Goal: Task Accomplishment & Management: Manage account settings

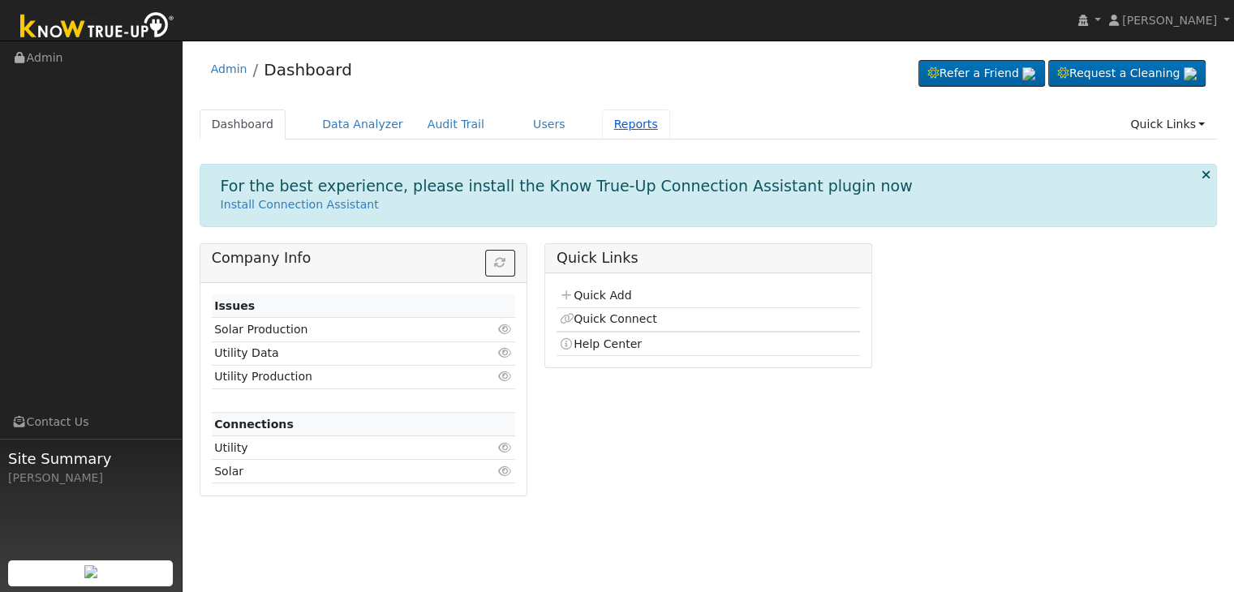
click at [602, 113] on link "Reports" at bounding box center [636, 125] width 68 height 30
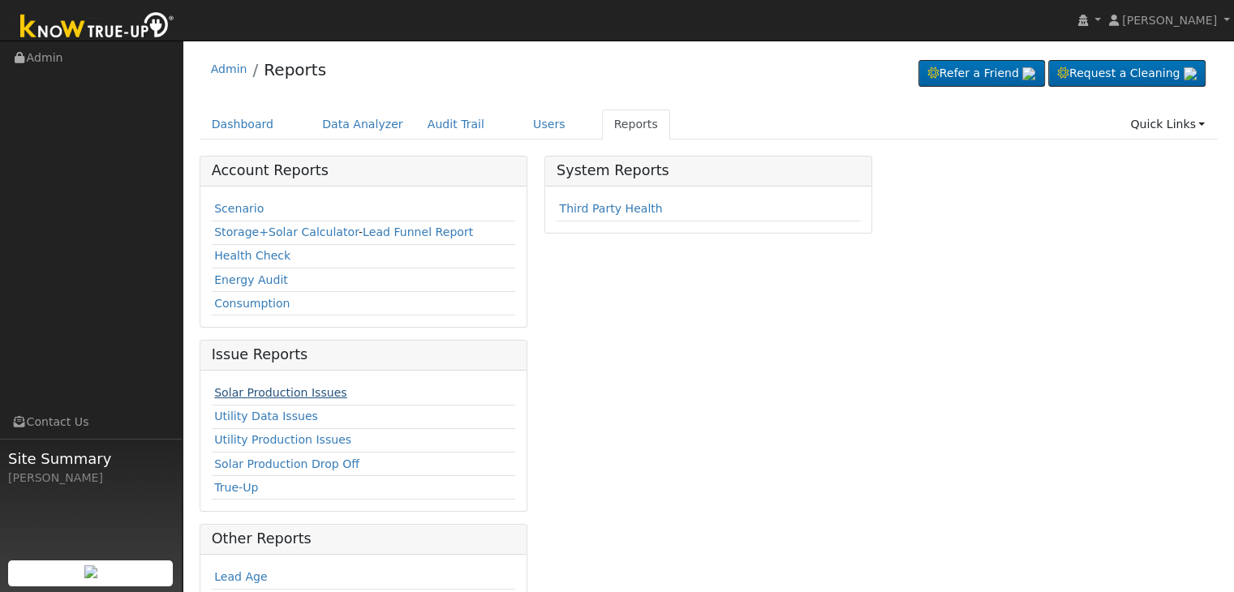
click at [285, 387] on link "Solar Production Issues" at bounding box center [280, 392] width 132 height 13
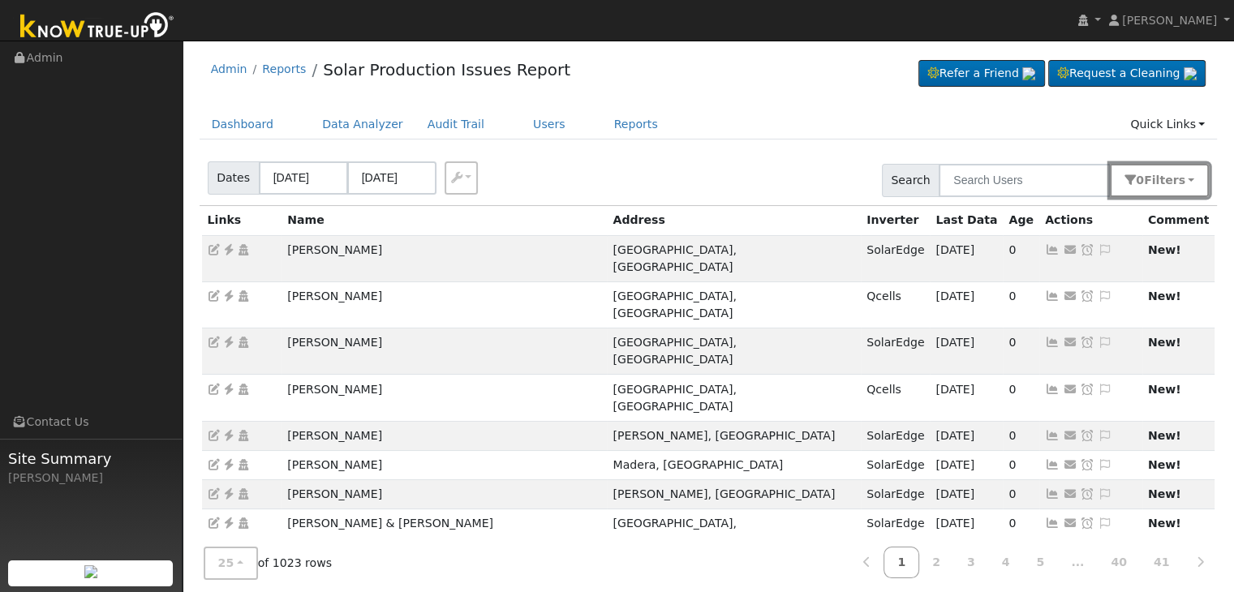
click at [1191, 183] on button "0 Filter s" at bounding box center [1159, 180] width 99 height 33
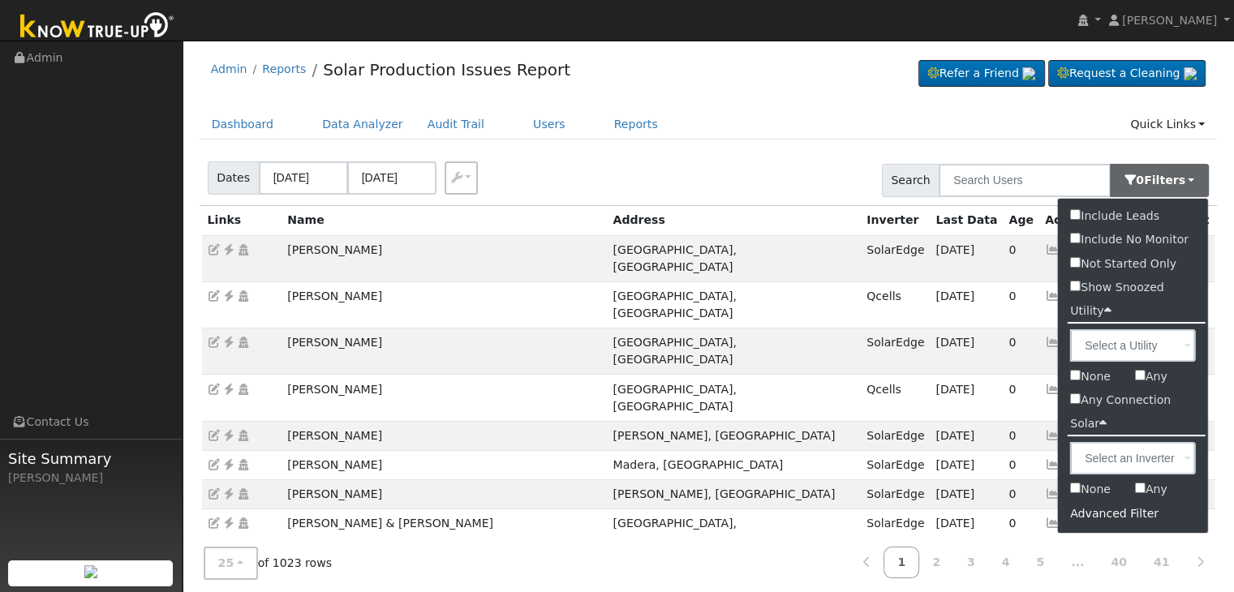
click at [1130, 511] on div "Advanced Filter" at bounding box center [1133, 514] width 150 height 25
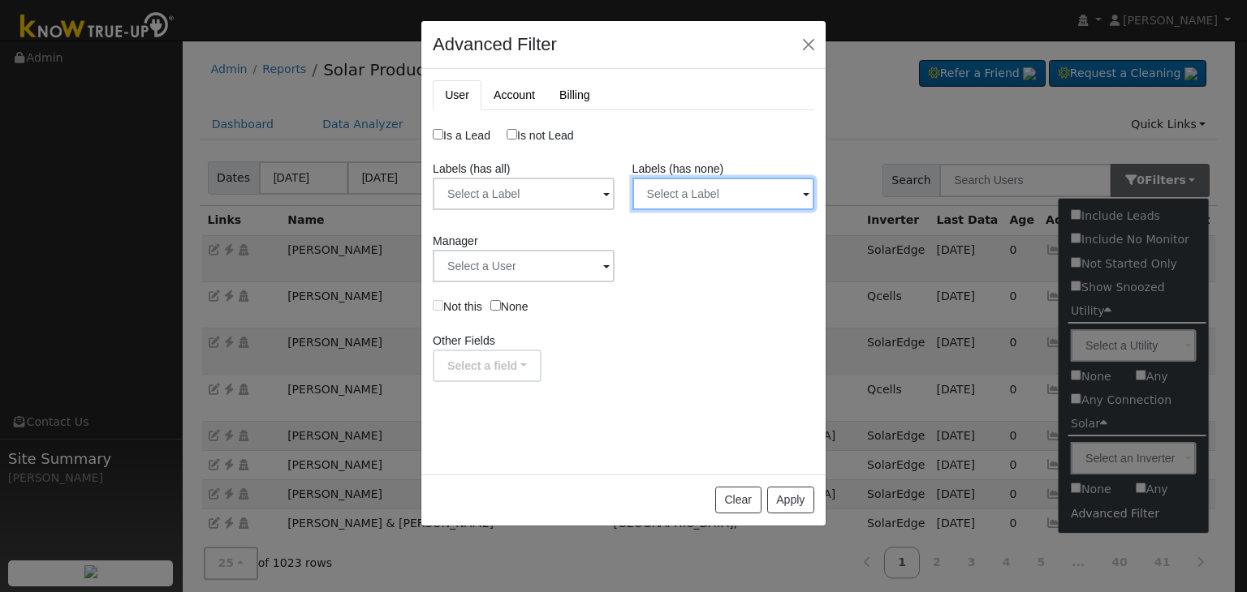
click at [728, 196] on input "text" at bounding box center [723, 194] width 182 height 32
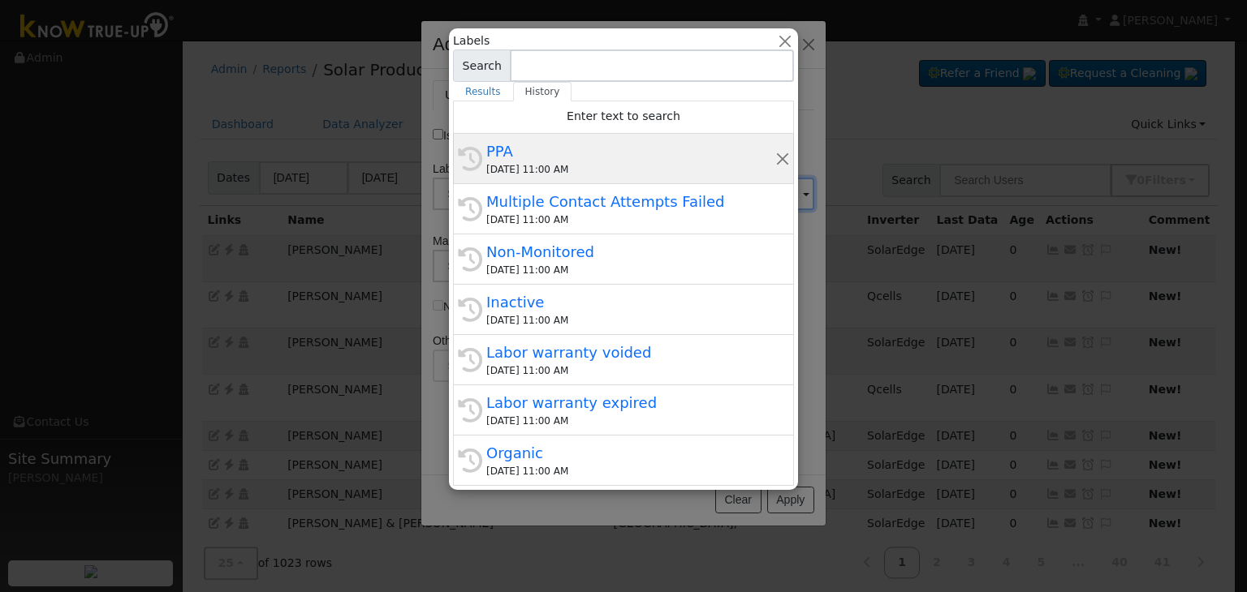
click at [562, 162] on div "09/10/2025 11:00 AM" at bounding box center [630, 169] width 289 height 15
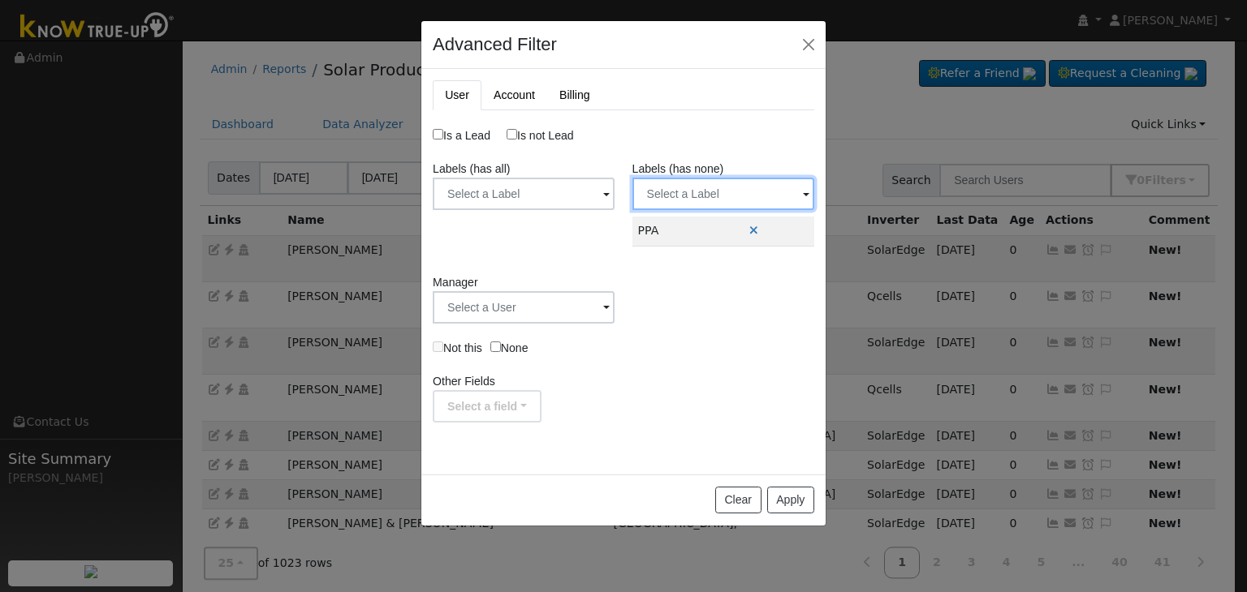
click at [734, 200] on input "text" at bounding box center [723, 194] width 182 height 32
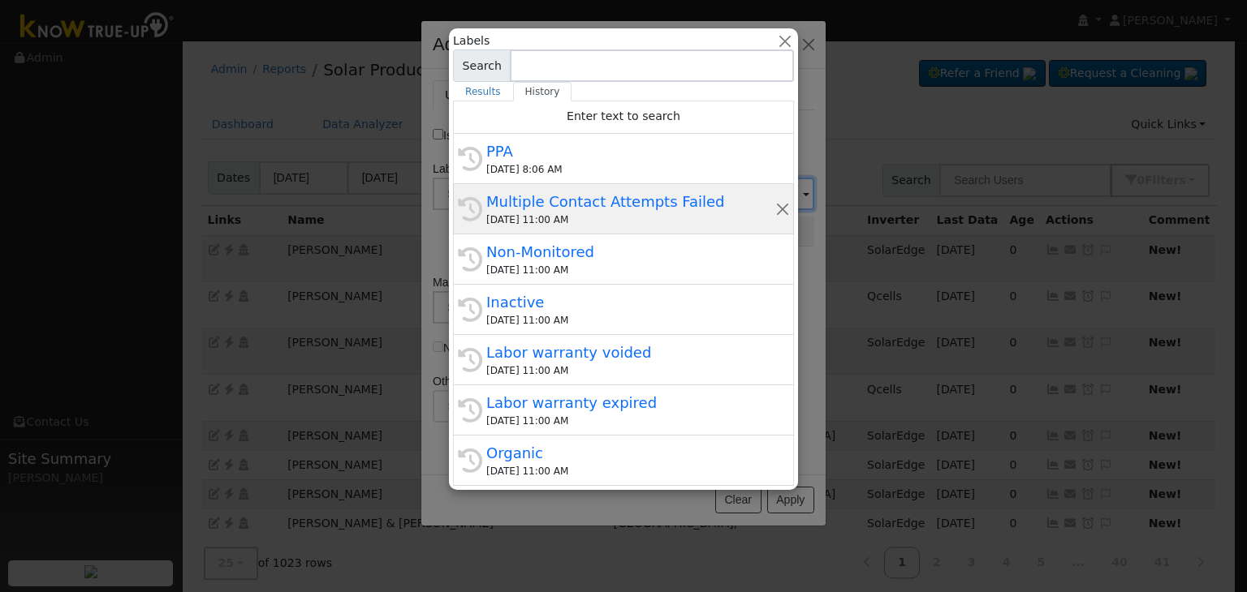
click at [604, 222] on div "09/10/2025 11:00 AM" at bounding box center [630, 220] width 289 height 15
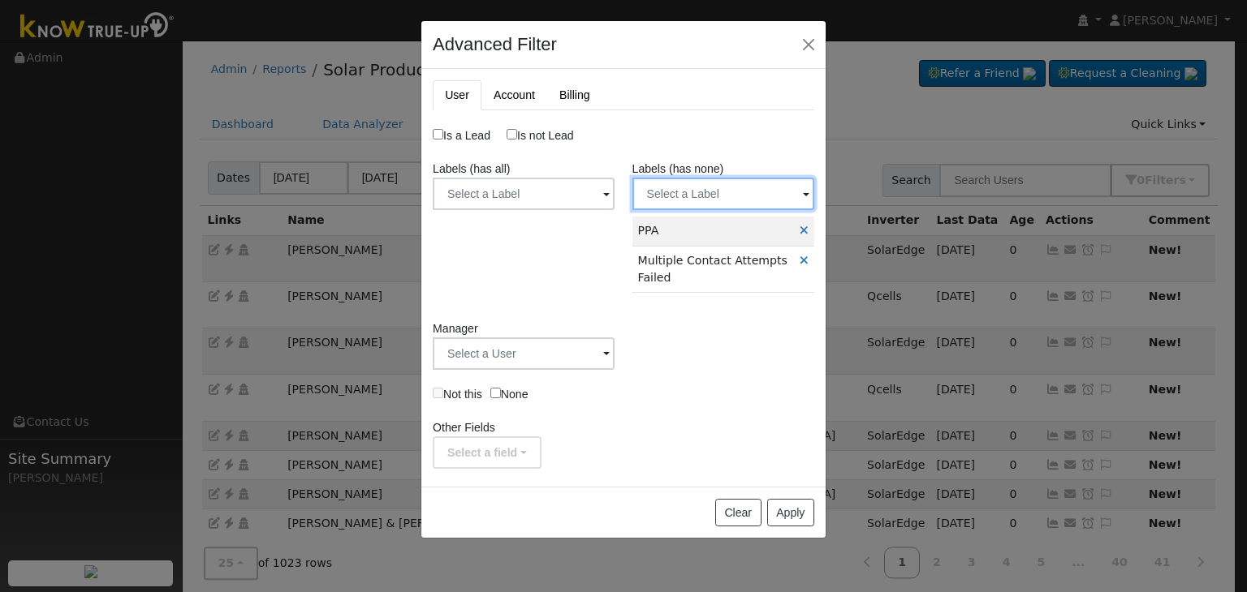
click at [725, 192] on input "text" at bounding box center [723, 194] width 182 height 32
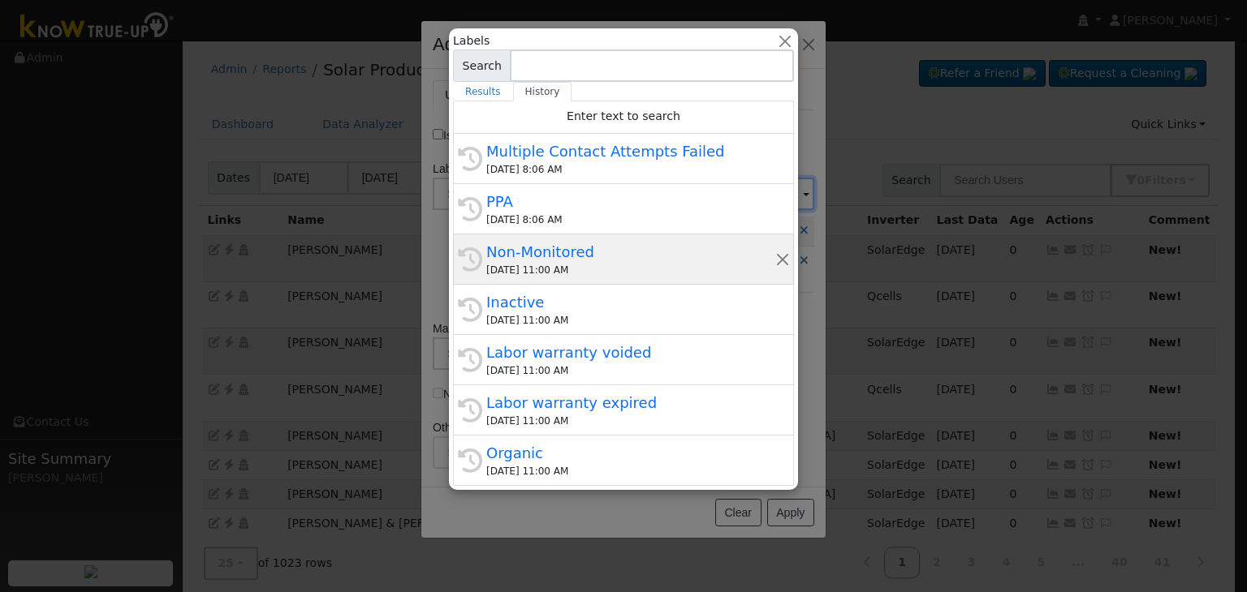
click at [544, 259] on div "Non-Monitored" at bounding box center [630, 252] width 289 height 22
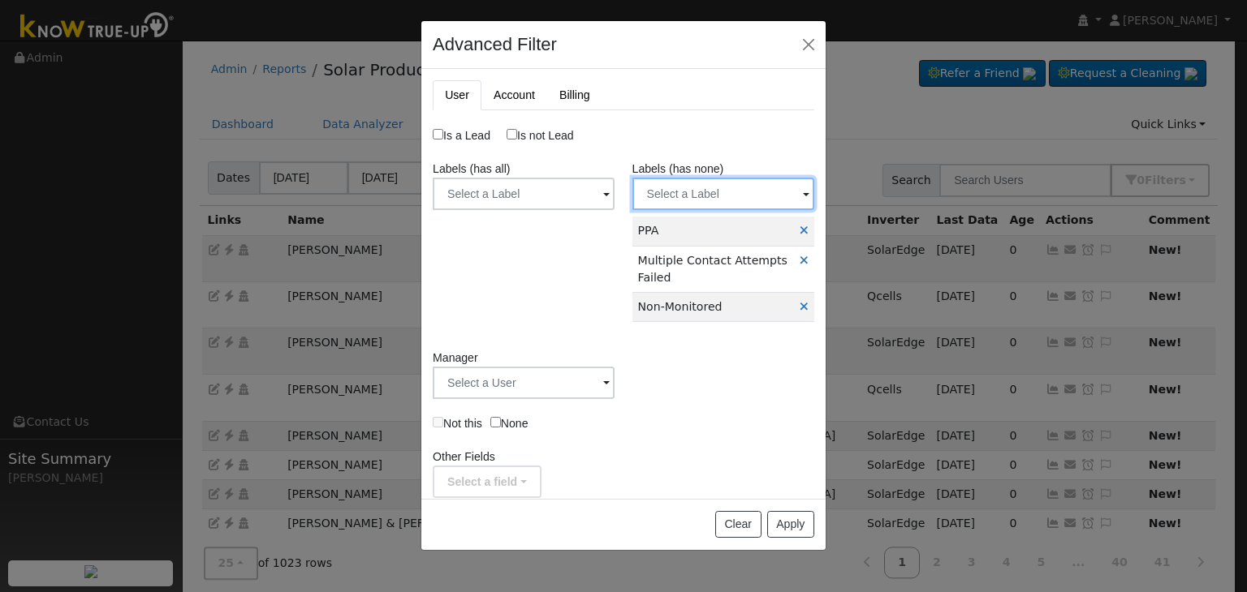
click at [708, 195] on input "text" at bounding box center [723, 194] width 182 height 32
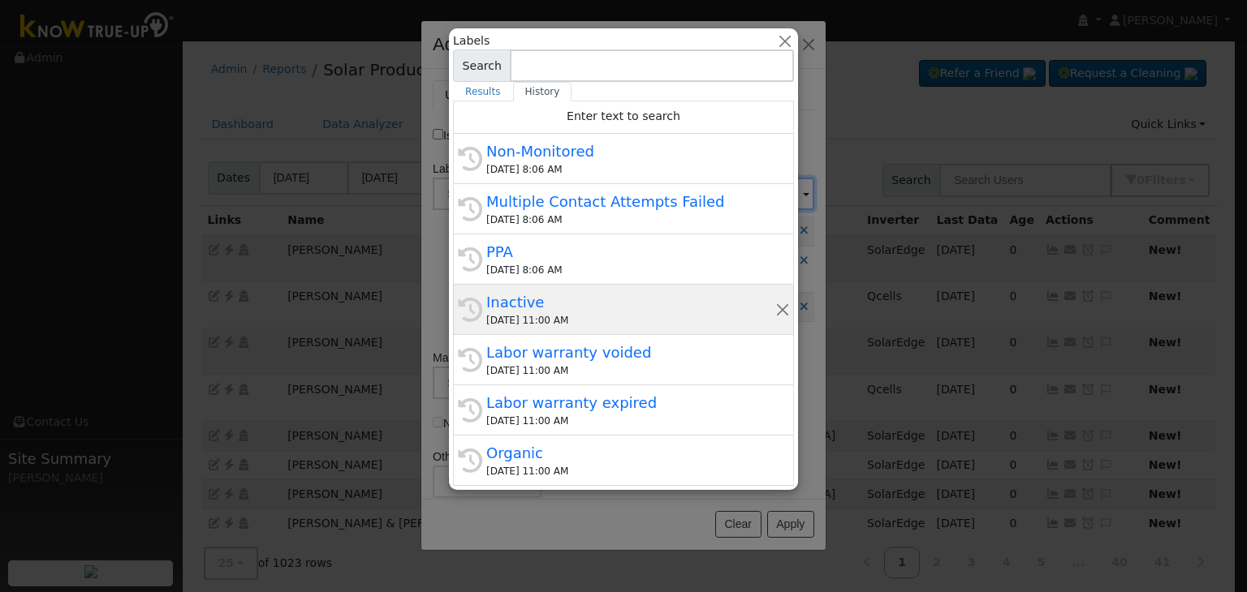
click at [545, 318] on div "09/10/2025 11:00 AM" at bounding box center [630, 320] width 289 height 15
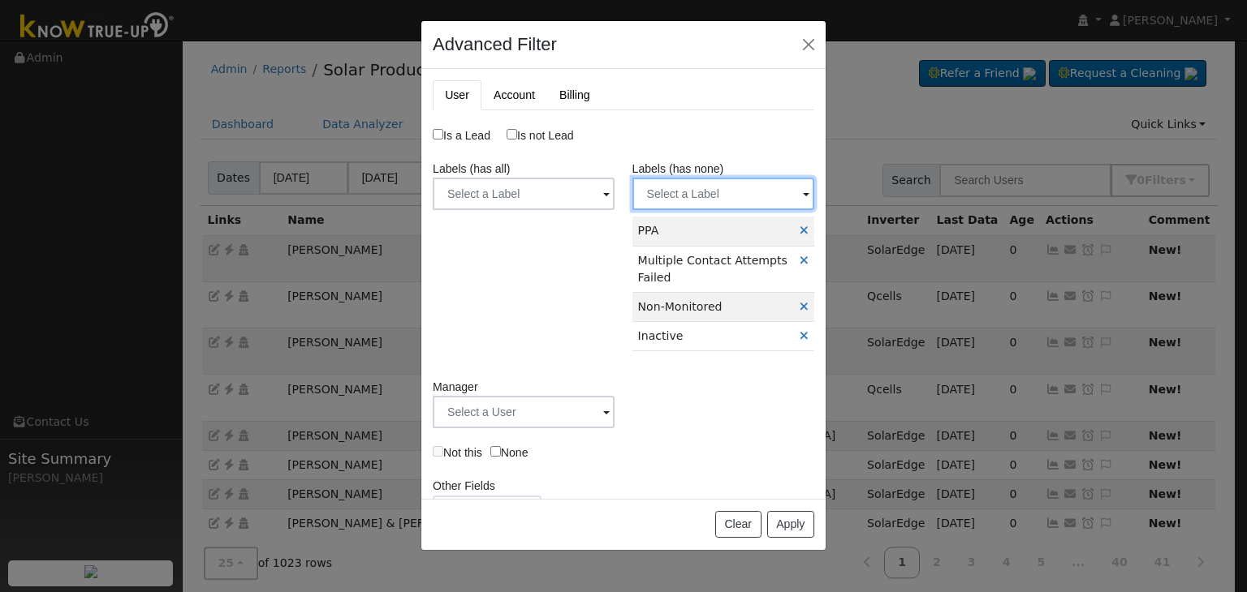
click at [721, 205] on input "text" at bounding box center [723, 194] width 182 height 32
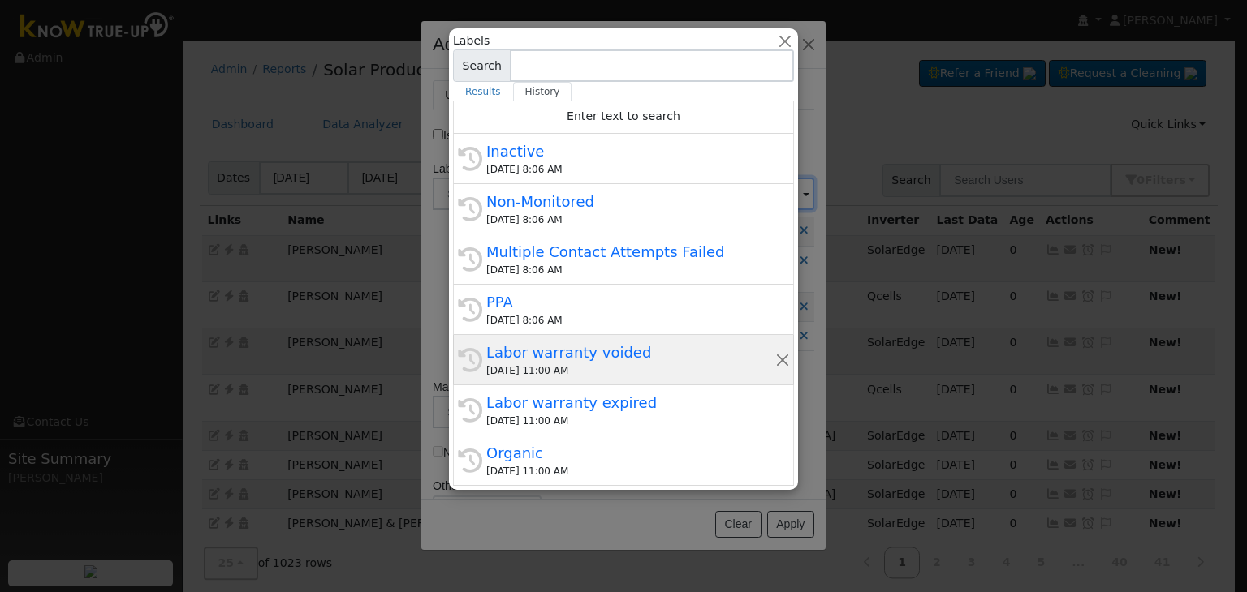
click at [539, 347] on div "Labor warranty voided" at bounding box center [630, 353] width 289 height 22
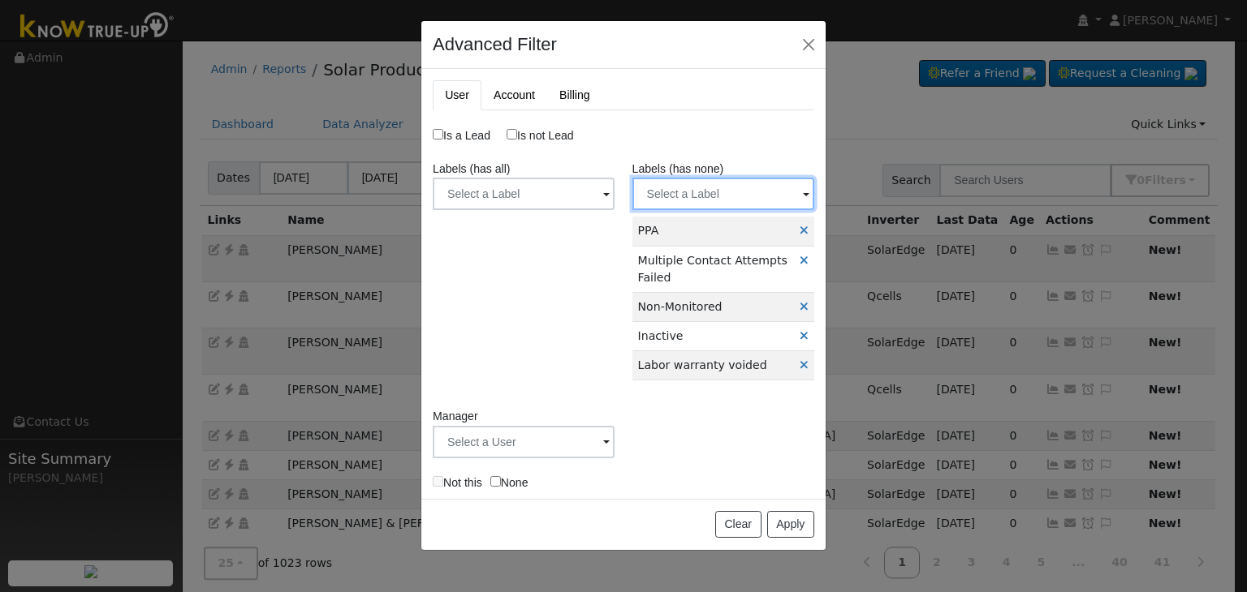
click at [713, 189] on input "text" at bounding box center [723, 194] width 182 height 32
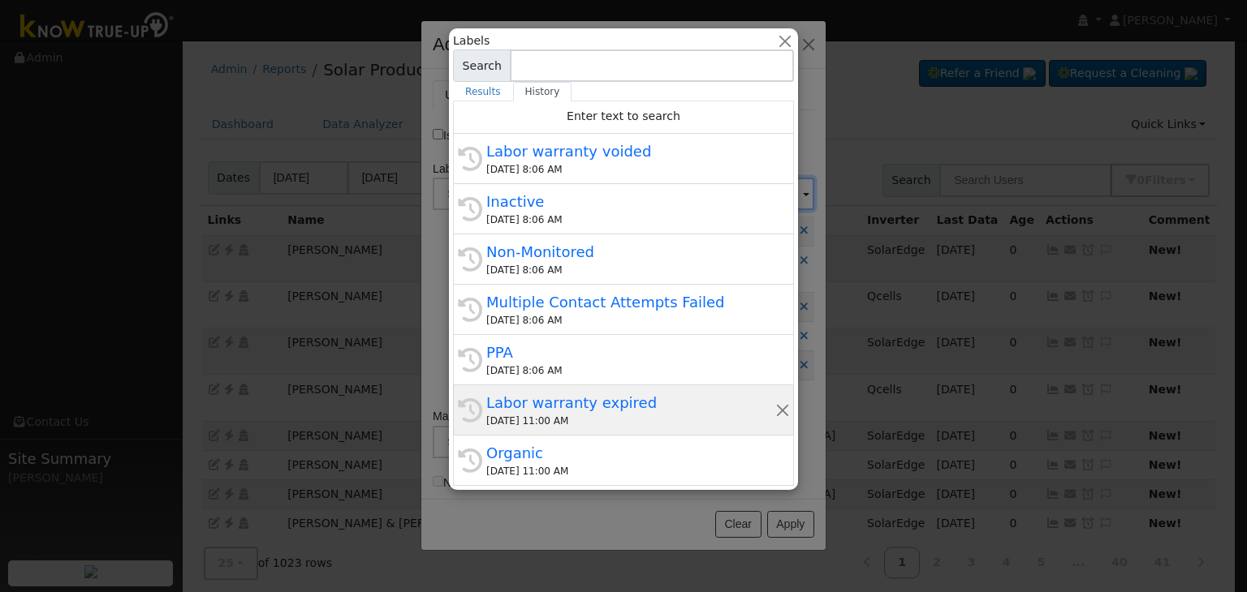
click at [563, 403] on div "Labor warranty expired" at bounding box center [630, 403] width 289 height 22
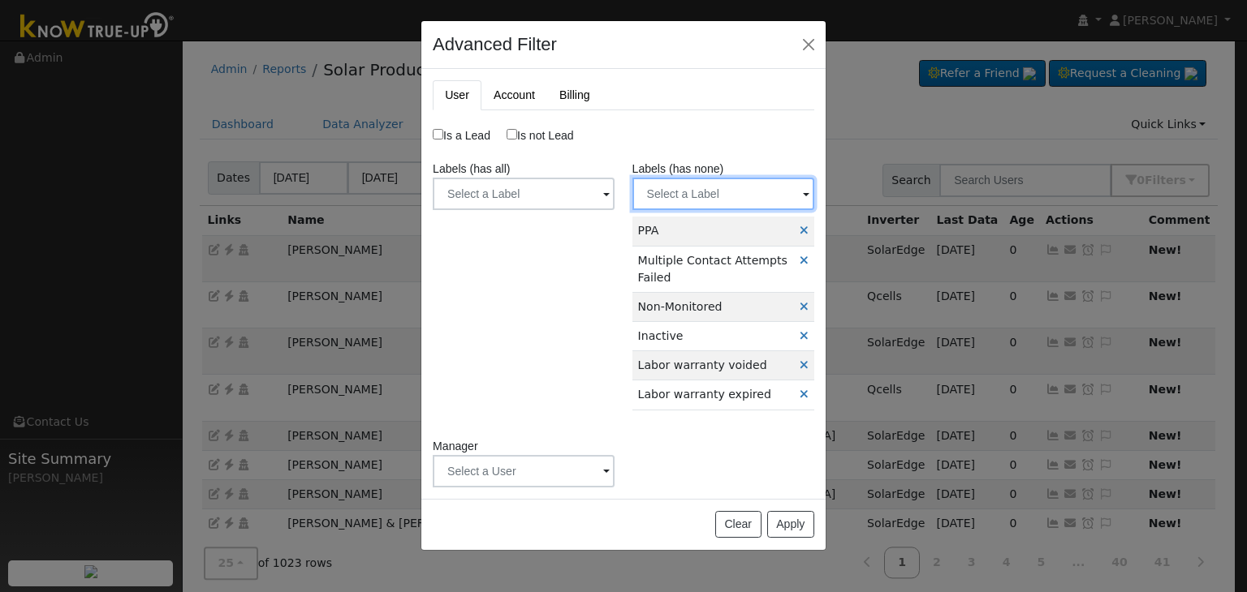
click at [701, 187] on input "text" at bounding box center [723, 194] width 182 height 32
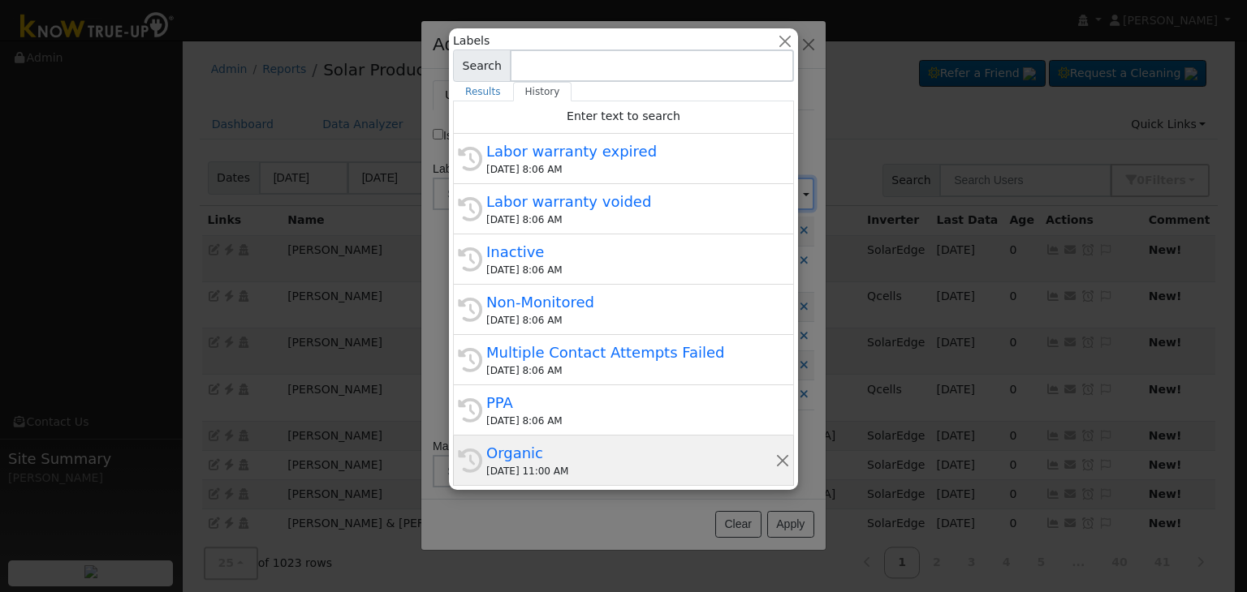
click at [558, 449] on div "Organic" at bounding box center [630, 453] width 289 height 22
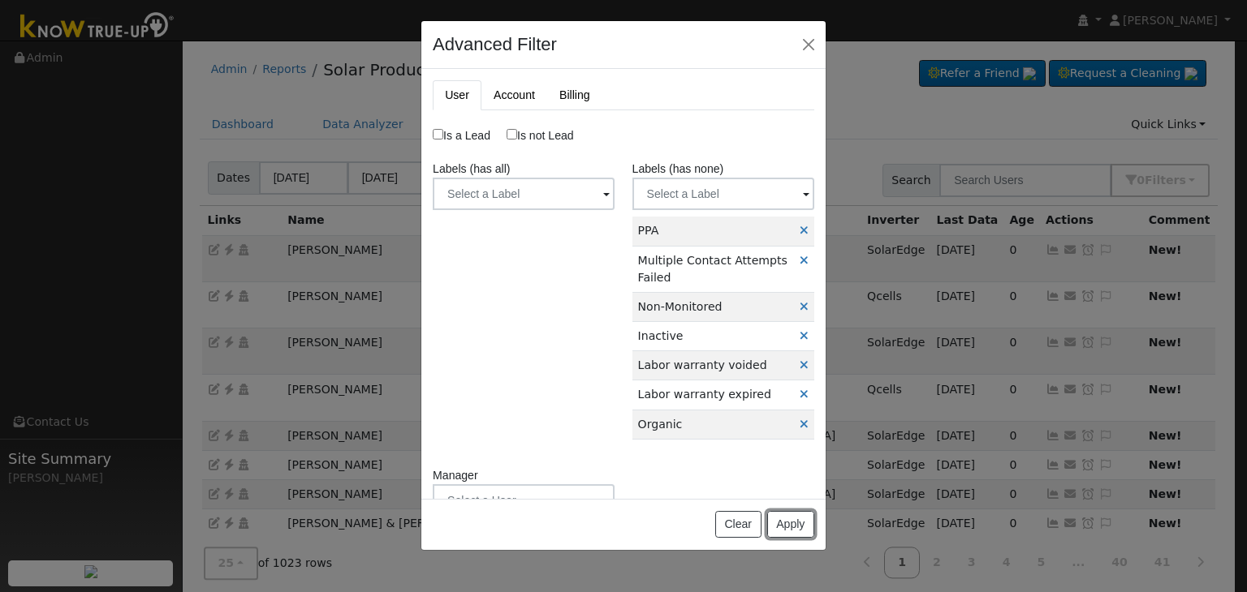
click at [789, 532] on button "Apply" at bounding box center [790, 525] width 47 height 28
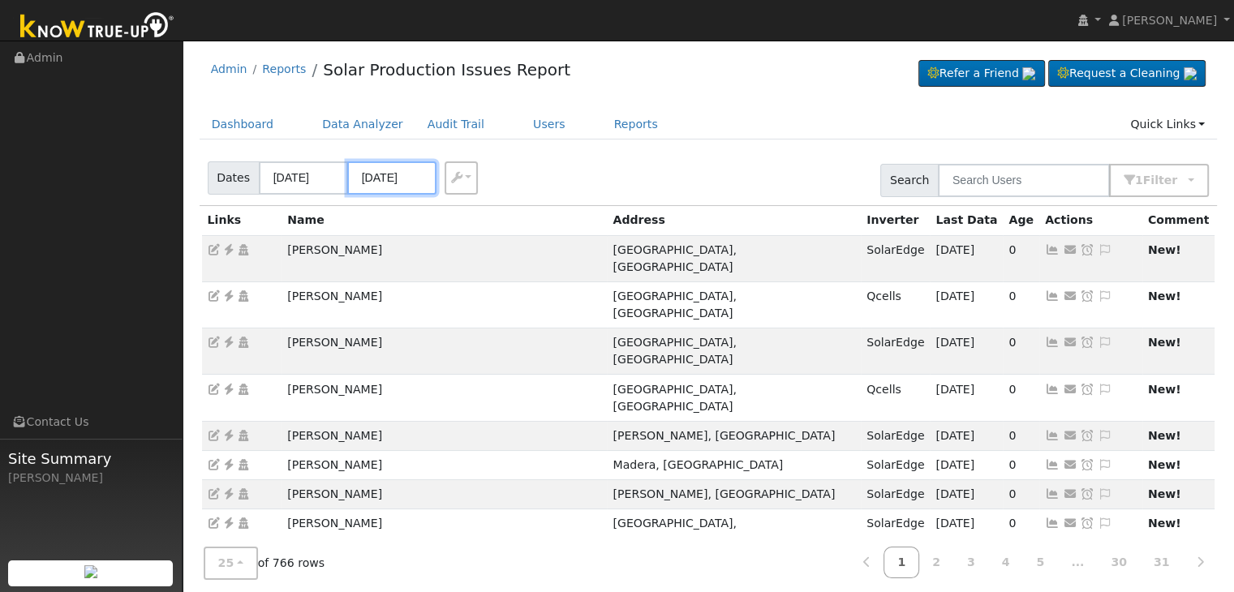
click at [393, 170] on input "09/10/2025" at bounding box center [391, 178] width 89 height 33
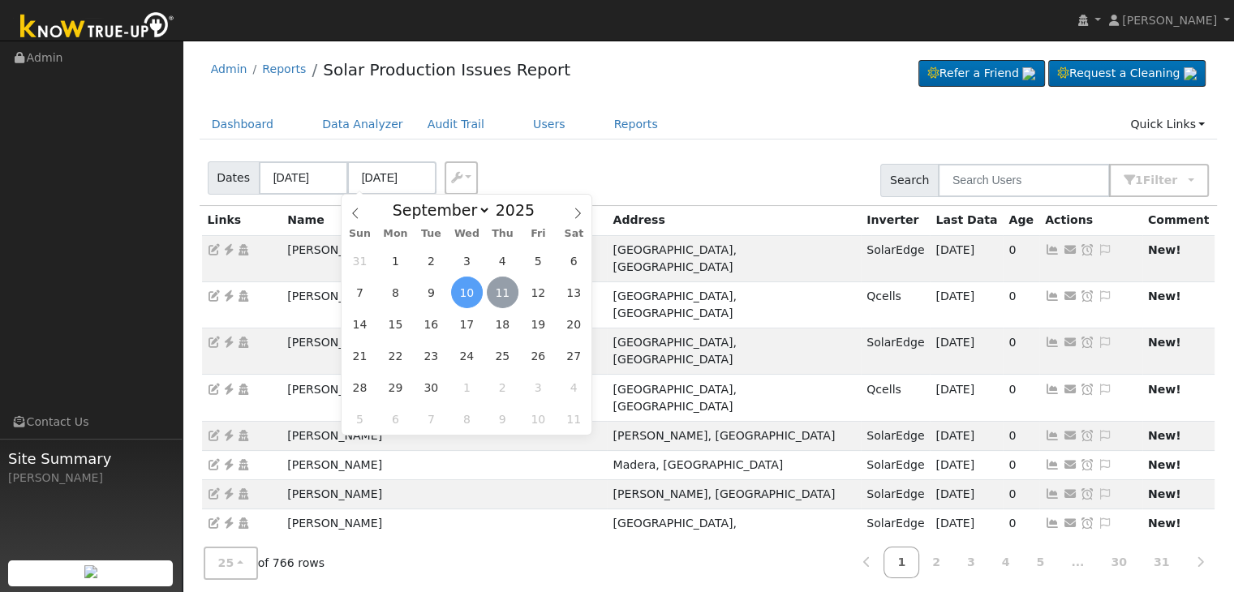
click at [502, 292] on span "11" at bounding box center [503, 293] width 32 height 32
type input "[DATE]"
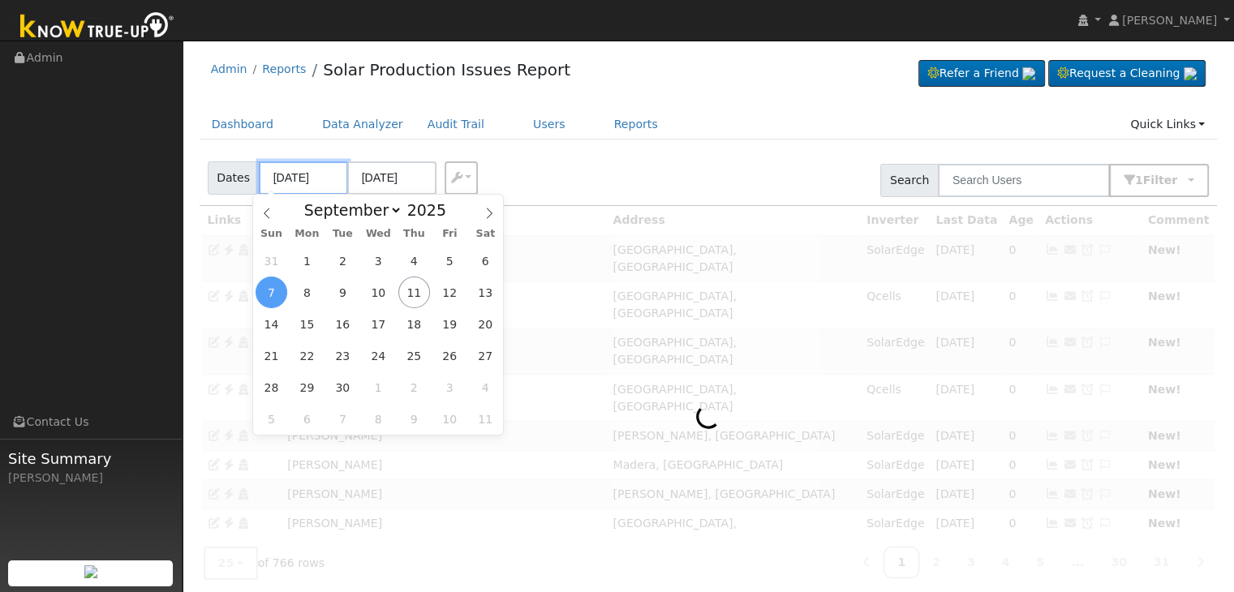
click at [295, 172] on input "09/07/2025" at bounding box center [303, 178] width 89 height 33
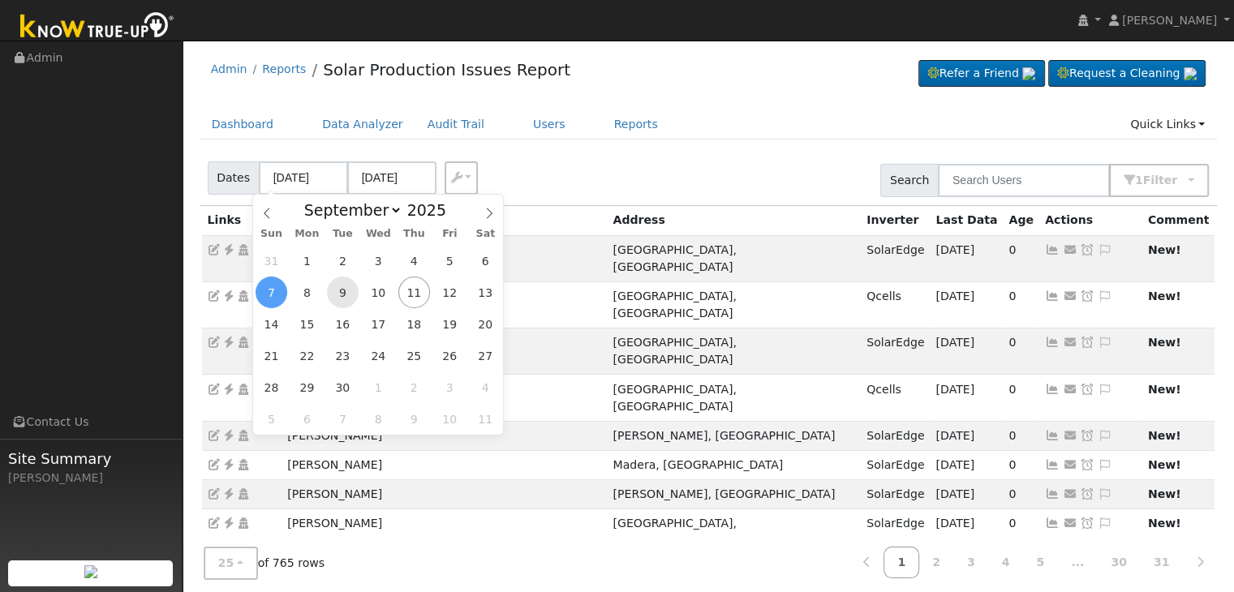
click at [340, 291] on span "9" at bounding box center [343, 293] width 32 height 32
type input "09/09/2025"
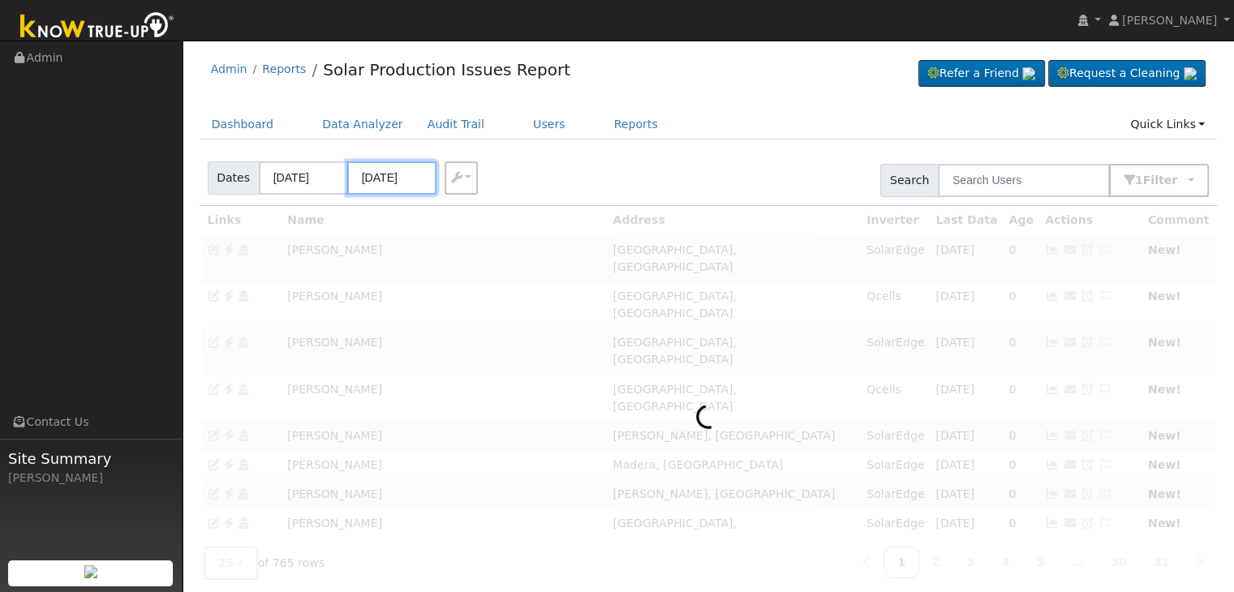
click at [383, 173] on input "09/13/2025" at bounding box center [391, 178] width 89 height 33
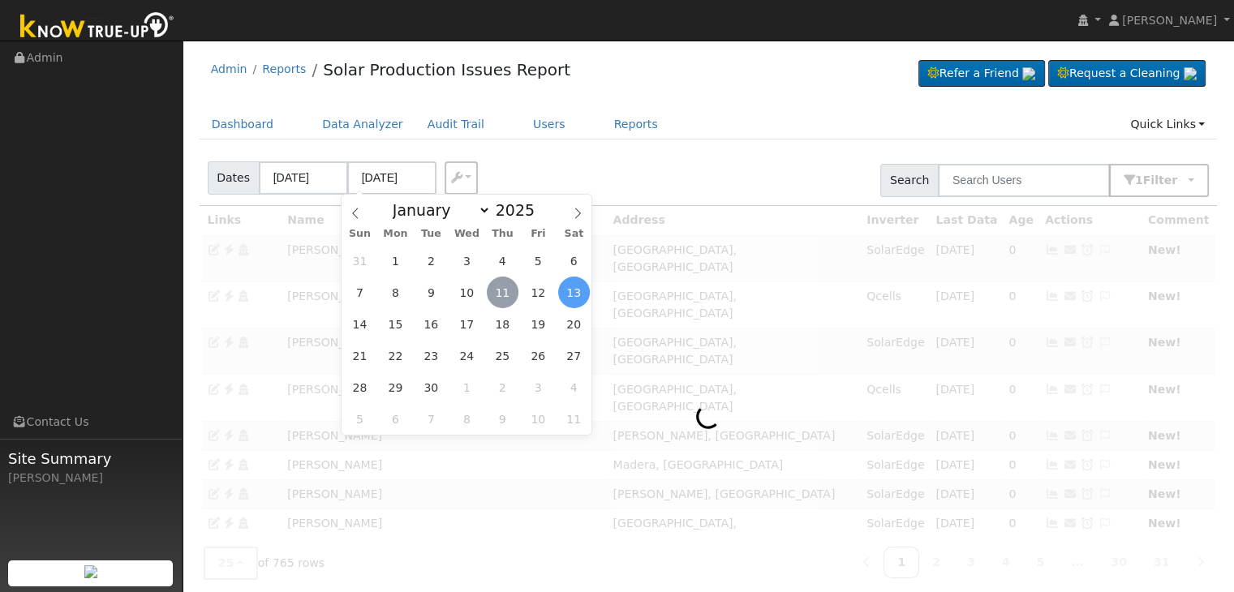
click at [491, 294] on span "11" at bounding box center [503, 293] width 32 height 32
type input "[DATE]"
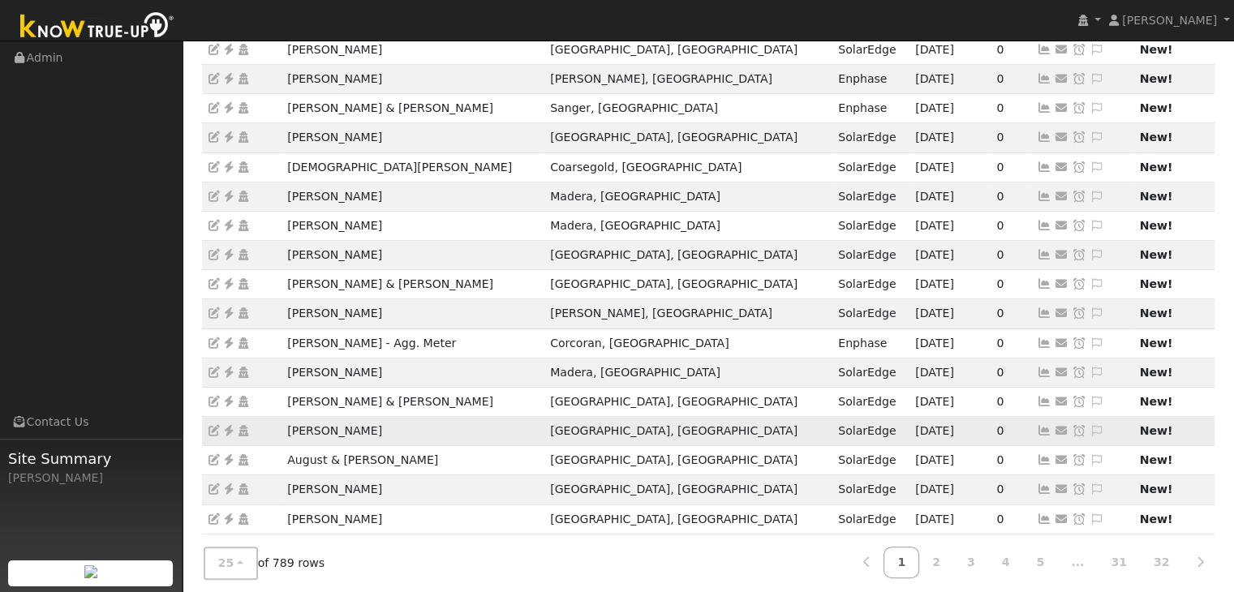
scroll to position [451, 0]
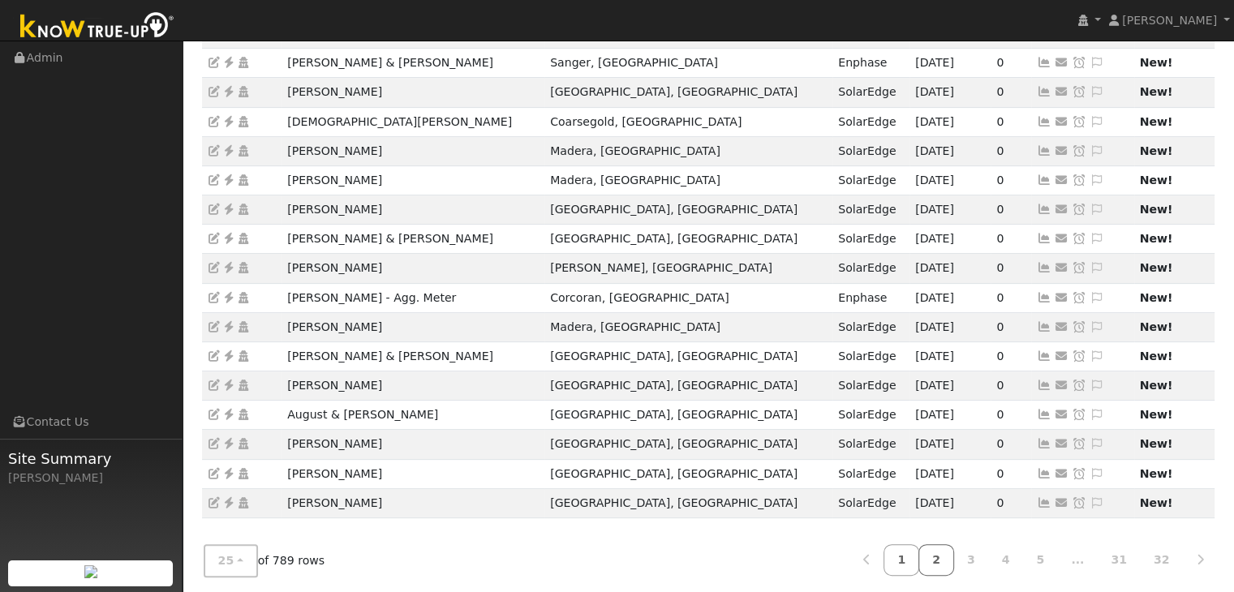
click at [954, 559] on link "2" at bounding box center [937, 561] width 36 height 32
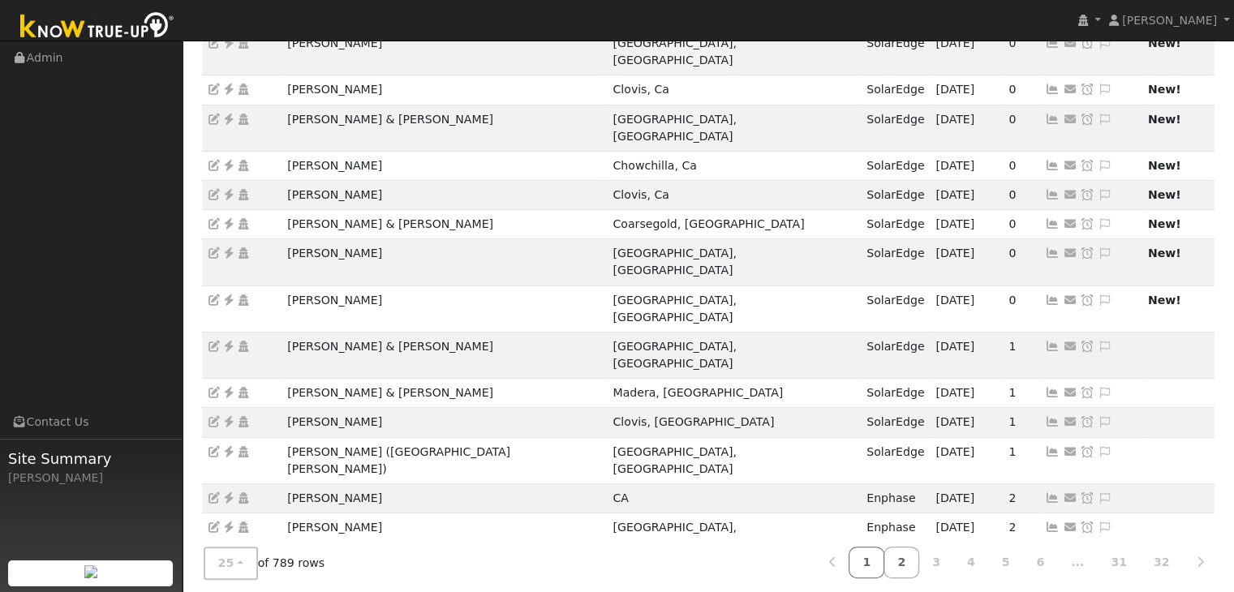
click at [885, 560] on link "1" at bounding box center [867, 563] width 36 height 32
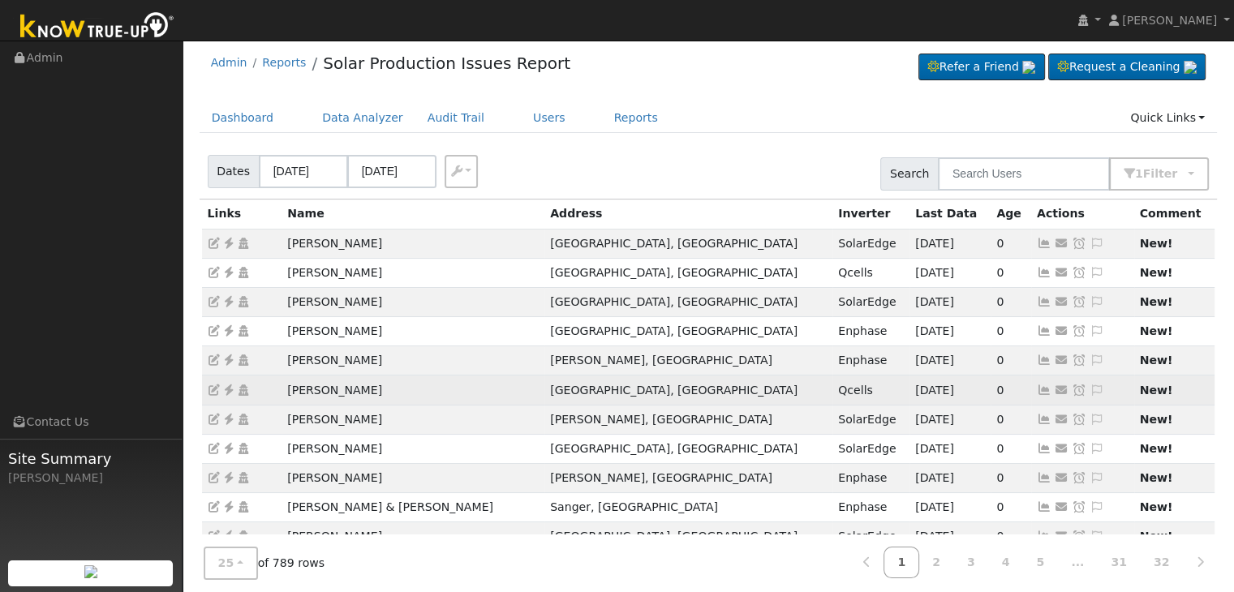
scroll to position [0, 0]
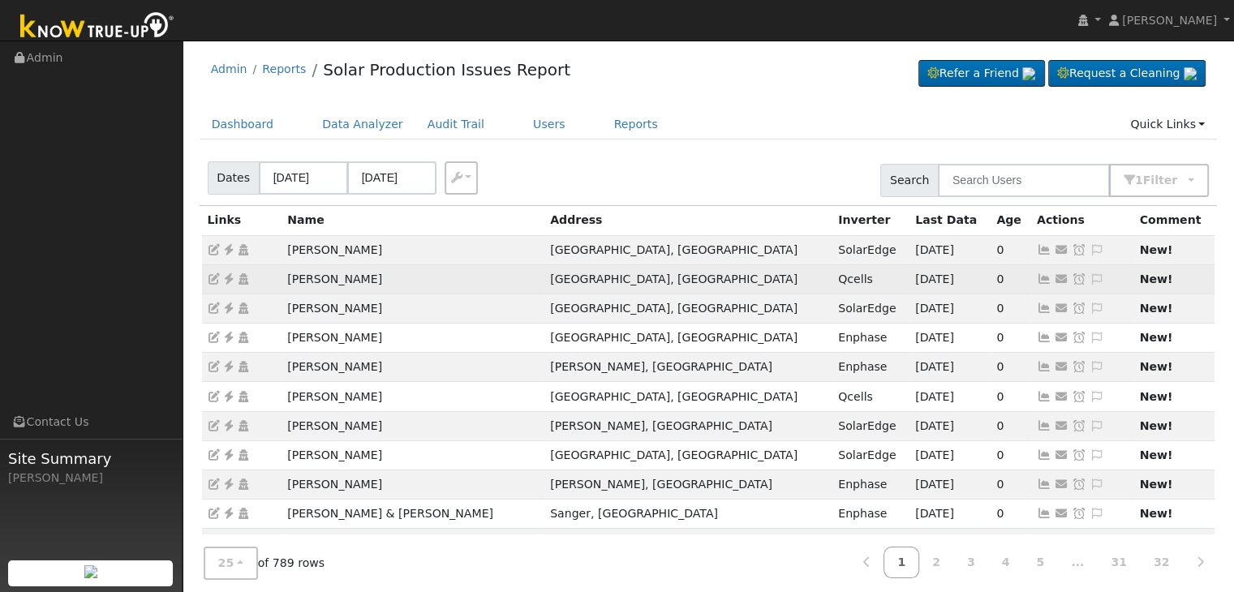
click at [226, 281] on icon at bounding box center [229, 278] width 15 height 11
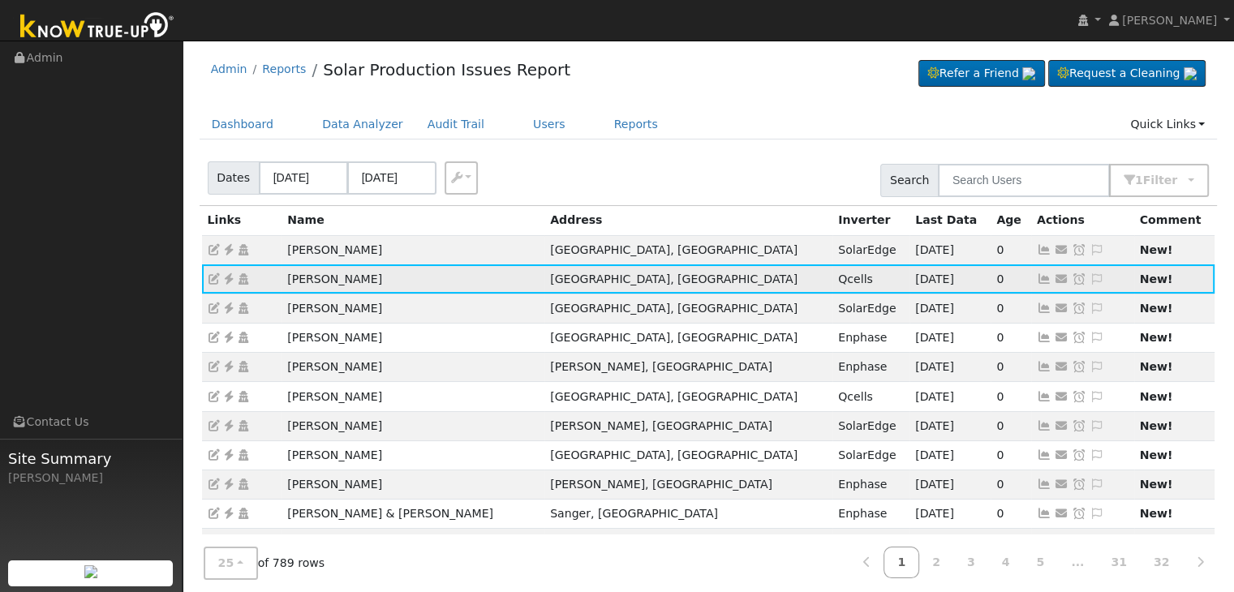
click at [1090, 280] on icon at bounding box center [1097, 278] width 15 height 11
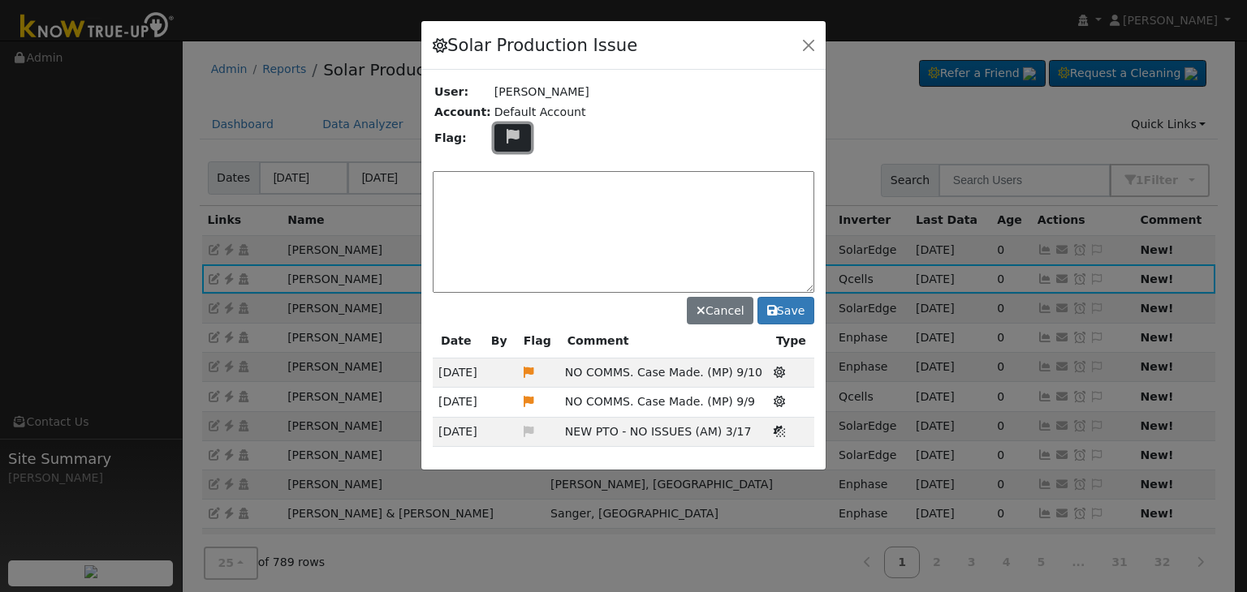
click at [510, 135] on icon at bounding box center [512, 136] width 19 height 15
click at [502, 207] on icon at bounding box center [511, 214] width 19 height 15
drag, startPoint x: 567, startPoint y: 371, endPoint x: 753, endPoint y: 371, distance: 185.8
click at [753, 371] on td "NO COMMS. Case Made. (MP) 9/10" at bounding box center [663, 373] width 209 height 29
copy span "NO COMMS. Case Made. (MP) 9/10"
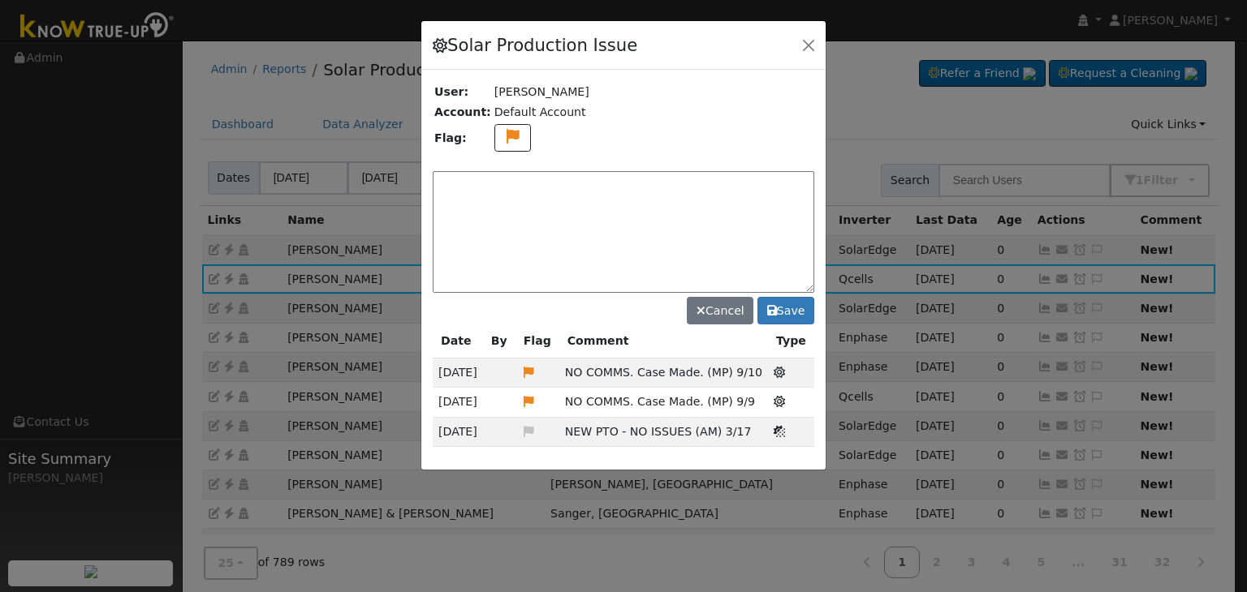
click at [501, 201] on textarea at bounding box center [623, 232] width 381 height 122
paste textarea "NO COMMS. Case Made. (MP) 9/10"
type textarea "NO COMMS. Case Made. (MP) 9/11"
click at [784, 310] on button "Save" at bounding box center [785, 311] width 57 height 28
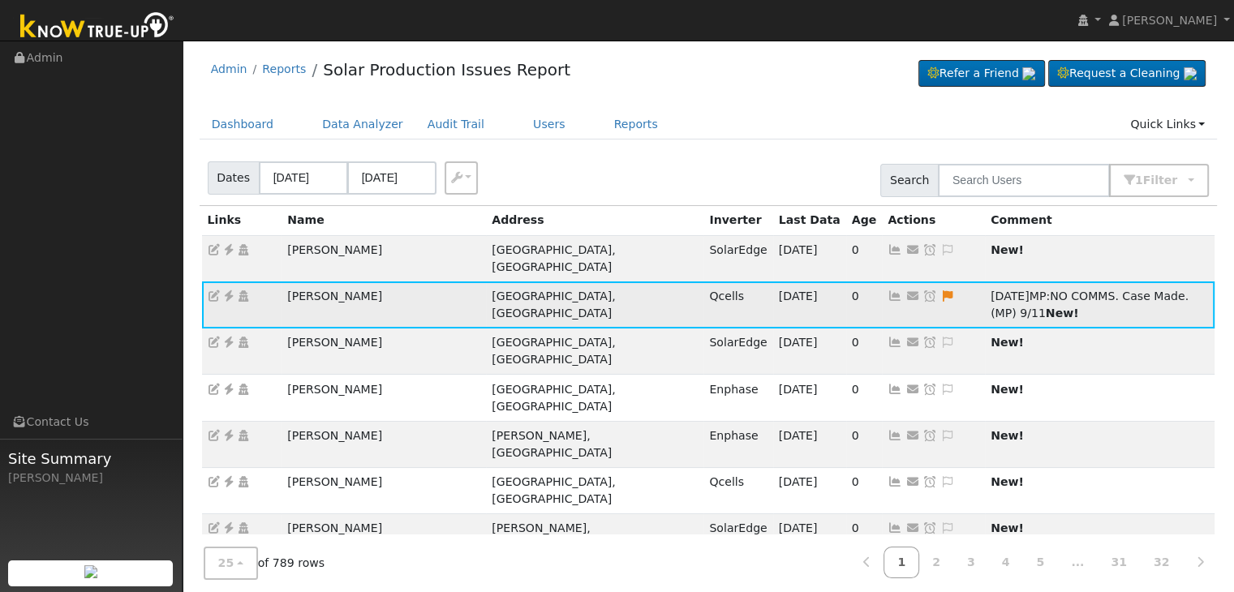
click at [923, 291] on icon at bounding box center [930, 296] width 15 height 11
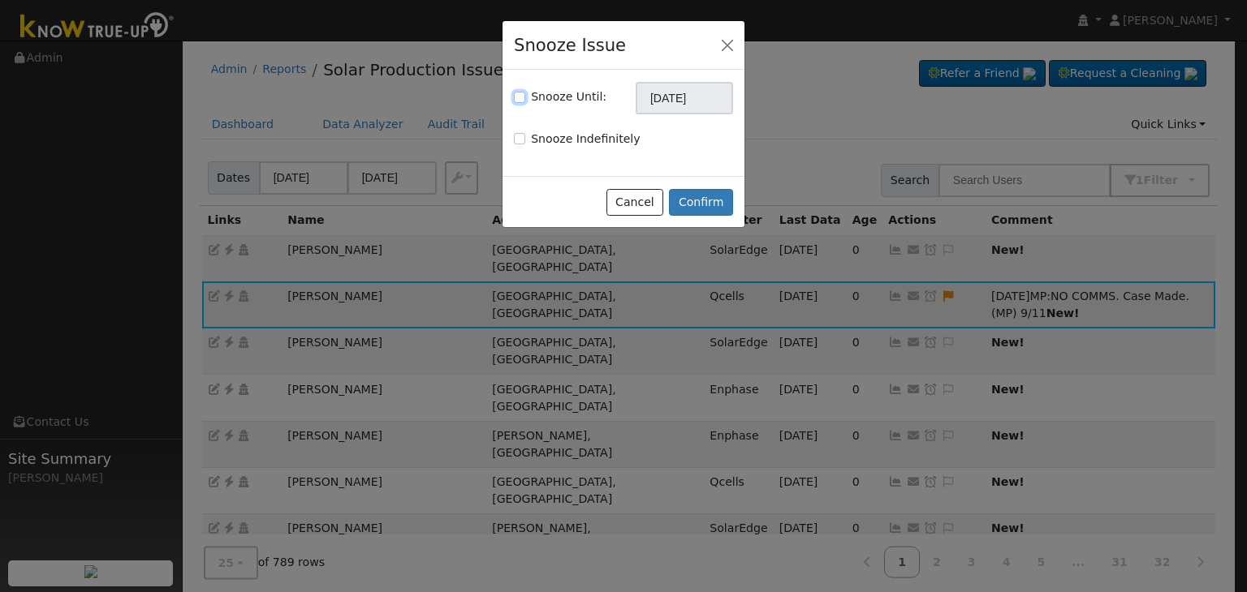
click at [517, 97] on input "Snooze Until:" at bounding box center [519, 97] width 11 height 11
checkbox input "true"
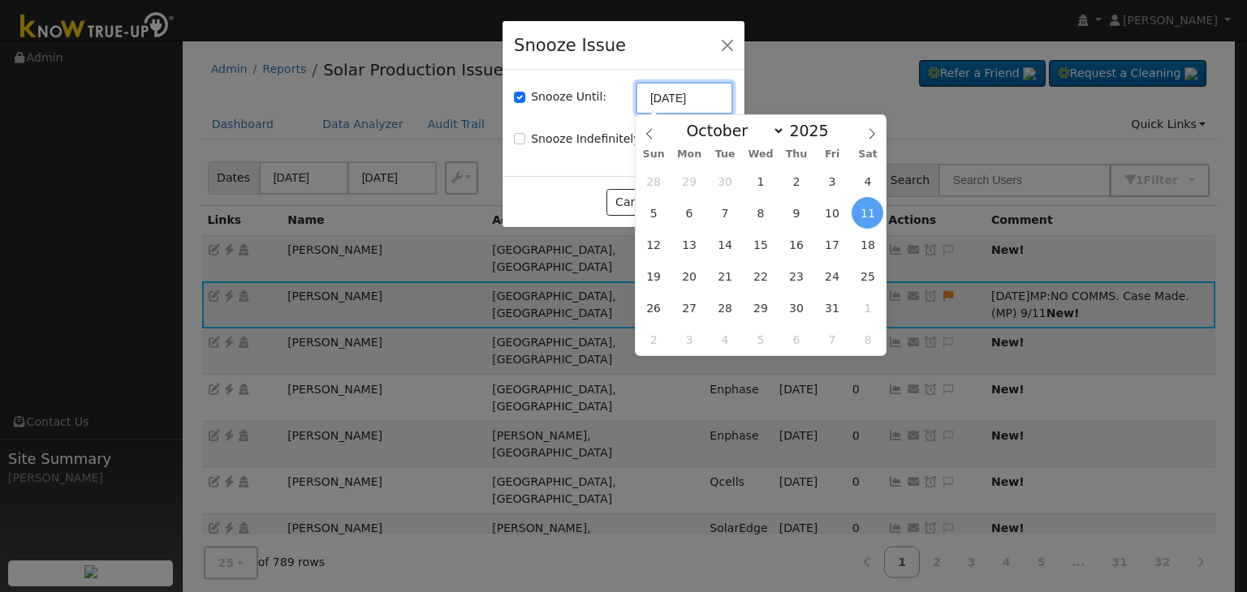
click at [693, 103] on input "[DATE]" at bounding box center [683, 98] width 97 height 32
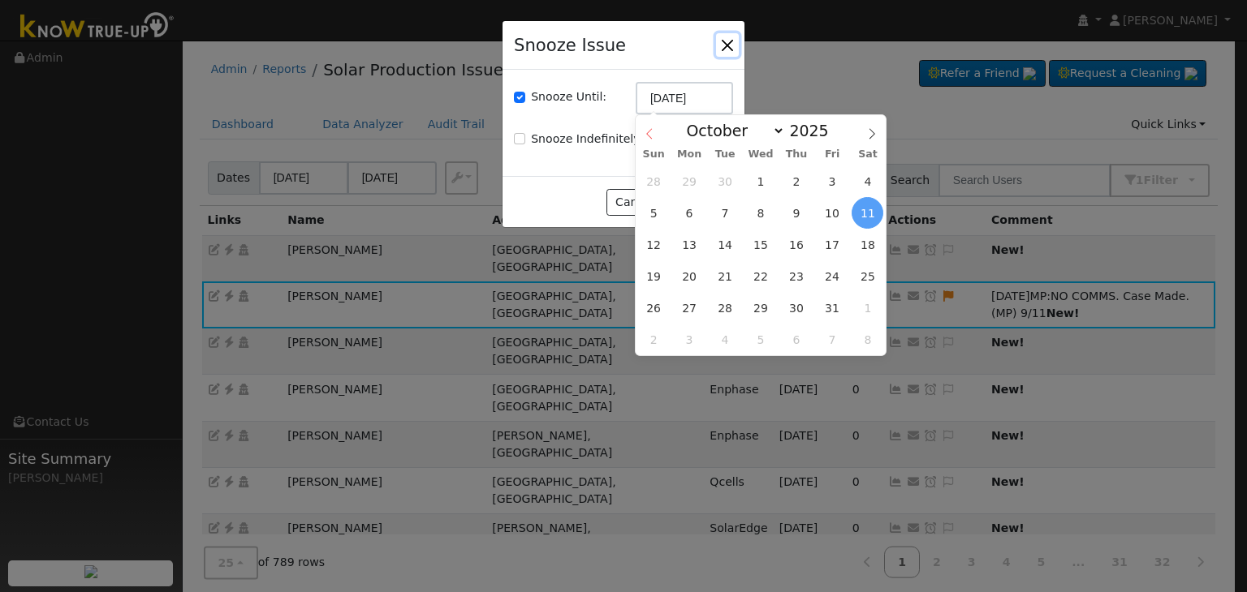
click at [644, 138] on icon at bounding box center [649, 133] width 11 height 11
select select "8"
click at [796, 242] on span "18" at bounding box center [796, 245] width 32 height 32
type input "09/18/2025"
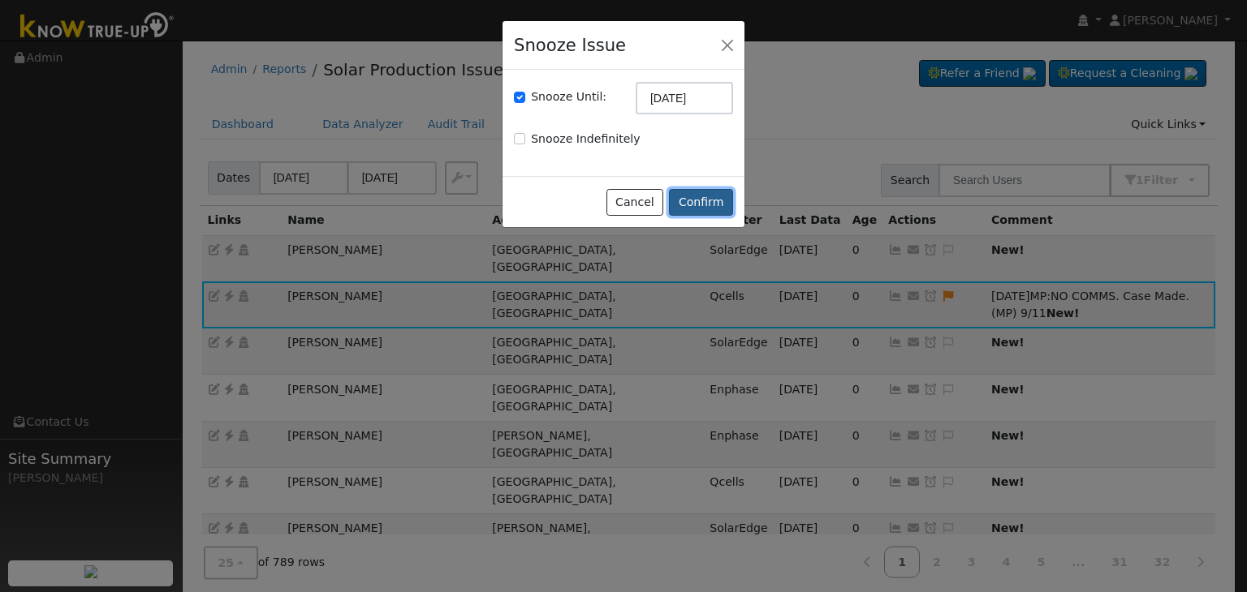
click at [714, 209] on button "Confirm" at bounding box center [701, 203] width 64 height 28
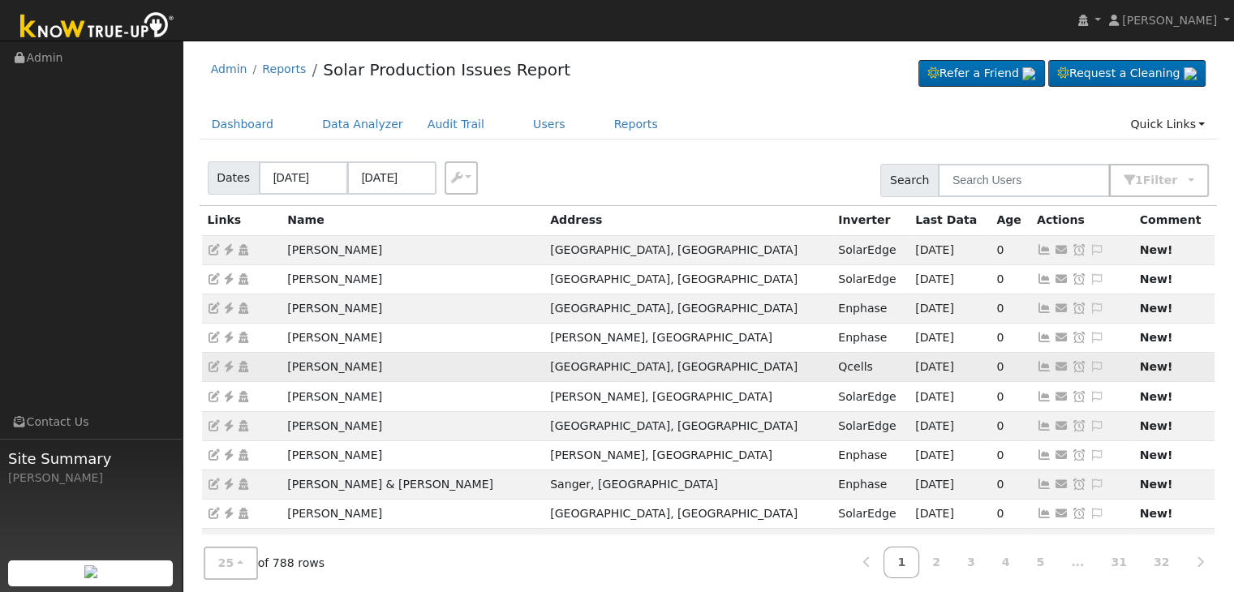
drag, startPoint x: 282, startPoint y: 368, endPoint x: 468, endPoint y: 371, distance: 185.9
click at [468, 371] on td "Douglas Singleton" at bounding box center [413, 367] width 263 height 29
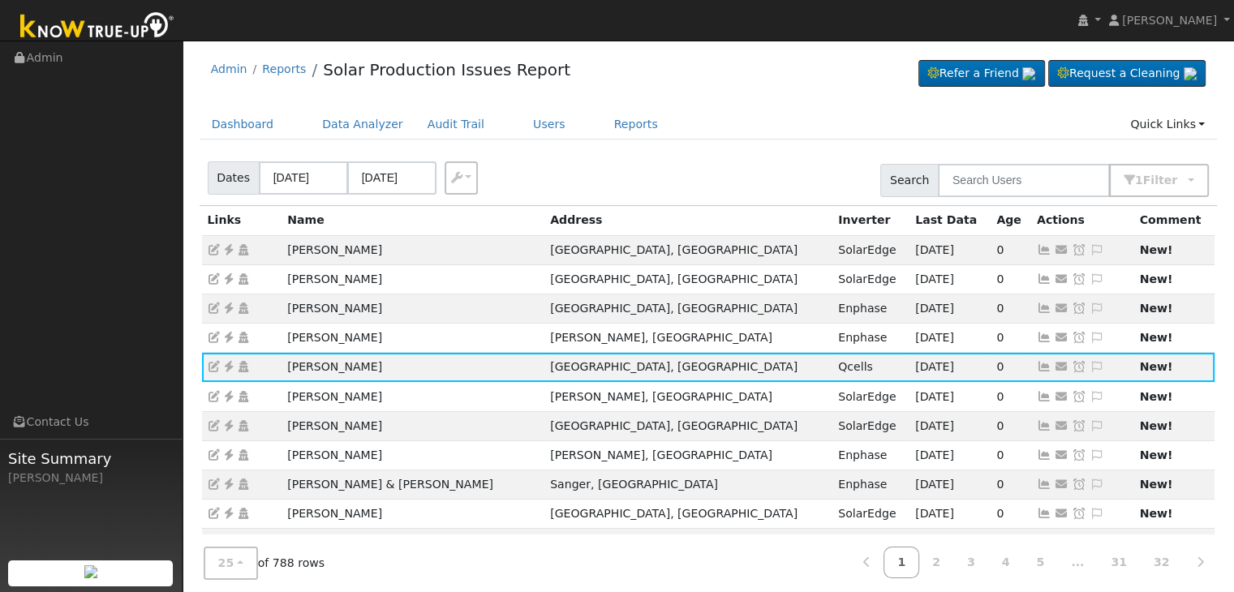
copy td "Douglas Singleton"
click at [1090, 364] on icon at bounding box center [1097, 366] width 15 height 11
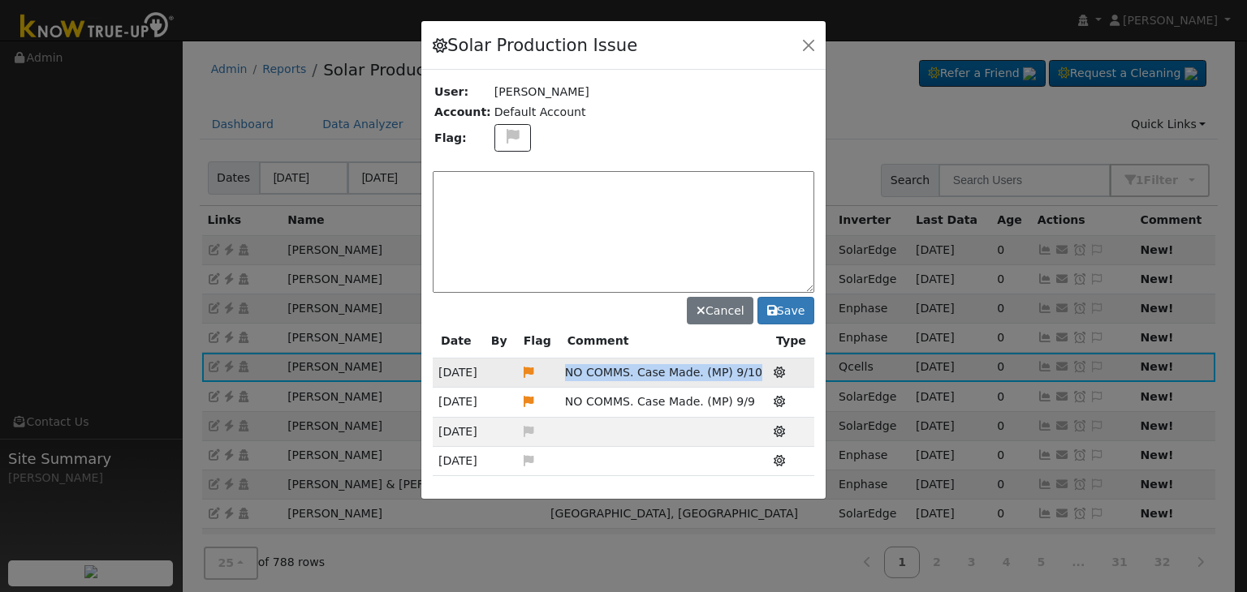
drag, startPoint x: 570, startPoint y: 371, endPoint x: 756, endPoint y: 366, distance: 186.7
click at [756, 366] on td "NO COMMS. Case Made. (MP) 9/10" at bounding box center [663, 373] width 209 height 29
copy span "NO COMMS. Case Made. (MP) 9/10"
click at [506, 165] on div "Cancel Save" at bounding box center [623, 245] width 381 height 160
click at [508, 184] on textarea at bounding box center [623, 232] width 381 height 122
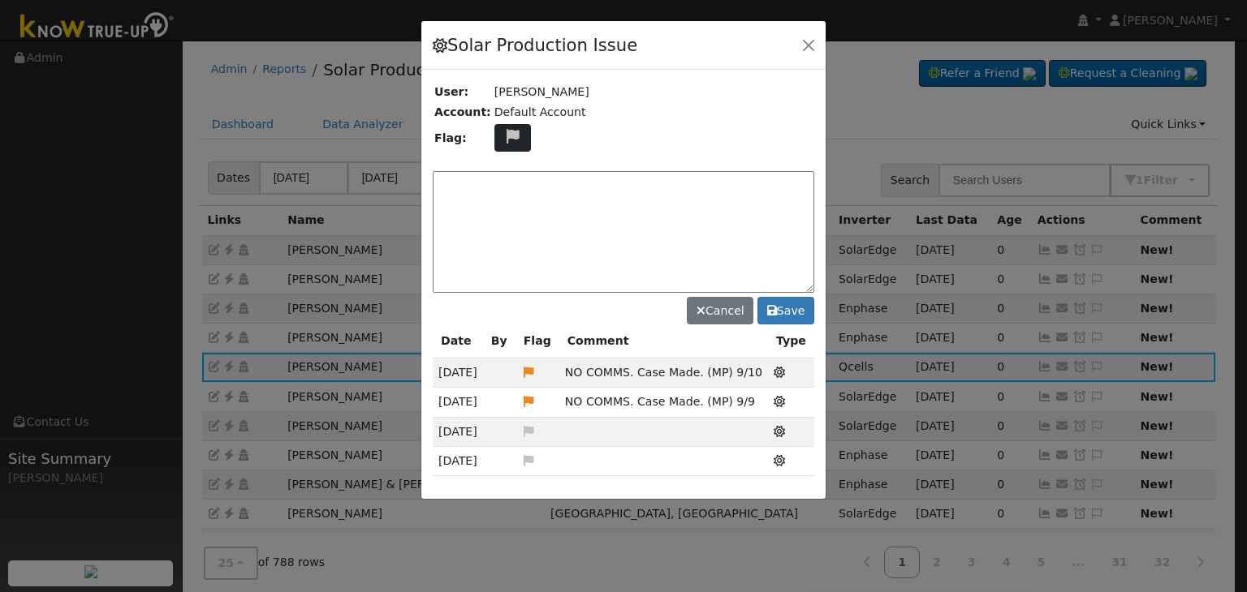
paste textarea "NO COMMS. Case Made. (MP) 9/10"
click at [503, 138] on icon at bounding box center [512, 136] width 19 height 15
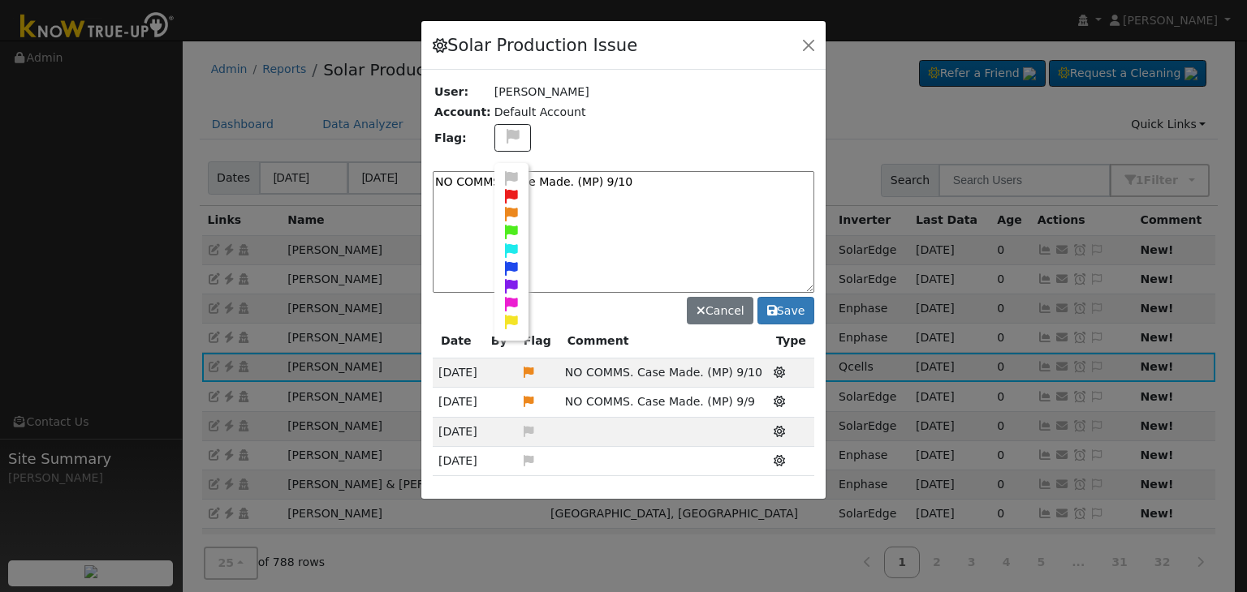
click at [506, 209] on icon at bounding box center [511, 214] width 19 height 15
click at [622, 183] on textarea "NO COMMS. Case Made. (MP) 9/10" at bounding box center [623, 232] width 381 height 122
type textarea "NO COMMS. Case Made. (MP) 9/11"
click at [808, 308] on button "Save" at bounding box center [785, 311] width 57 height 28
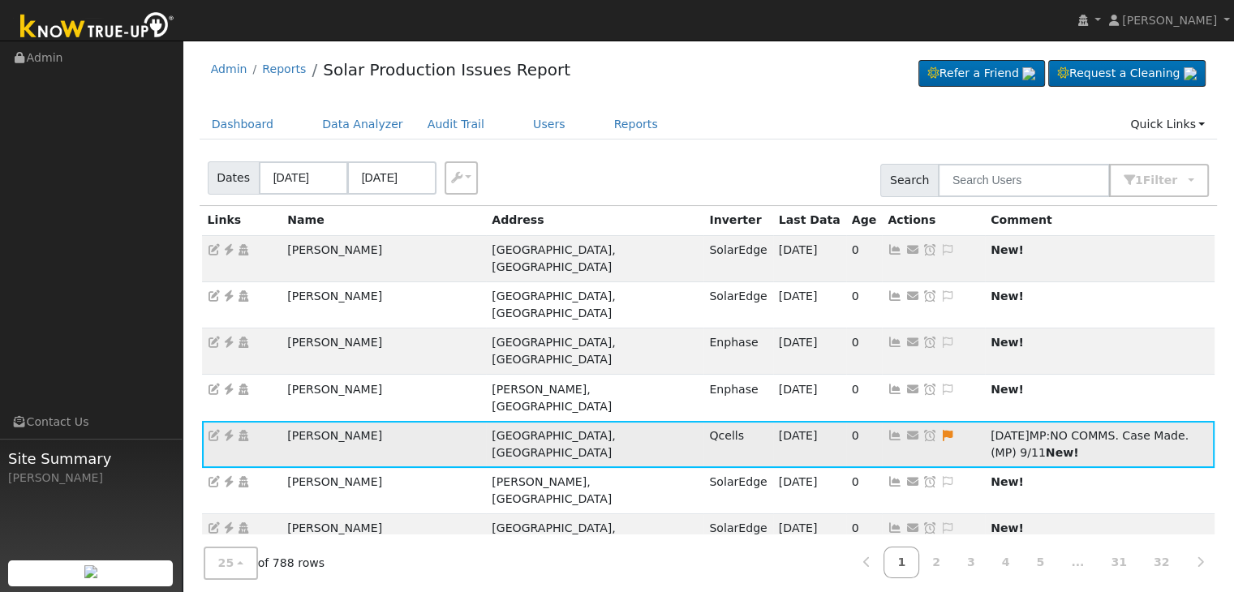
click at [923, 430] on icon at bounding box center [930, 435] width 15 height 11
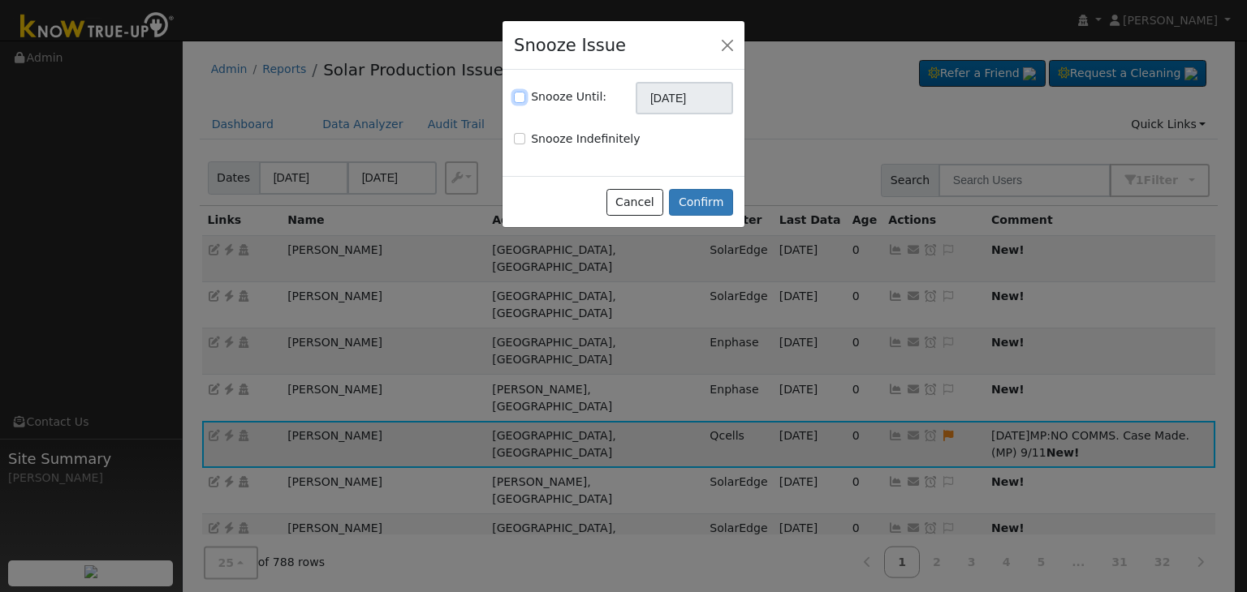
click at [519, 97] on input "Snooze Until:" at bounding box center [519, 97] width 11 height 11
checkbox input "true"
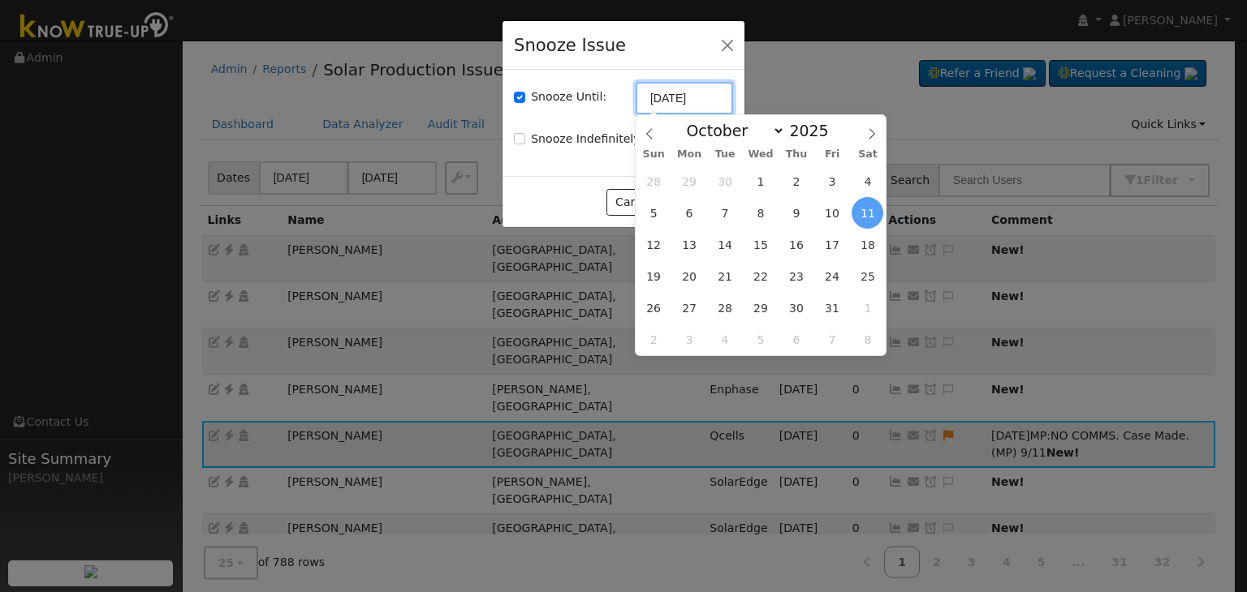
click at [660, 106] on input "[DATE]" at bounding box center [683, 98] width 97 height 32
click at [650, 130] on icon at bounding box center [649, 133] width 11 height 11
select select "8"
click at [799, 241] on span "18" at bounding box center [796, 245] width 32 height 32
type input "09/18/2025"
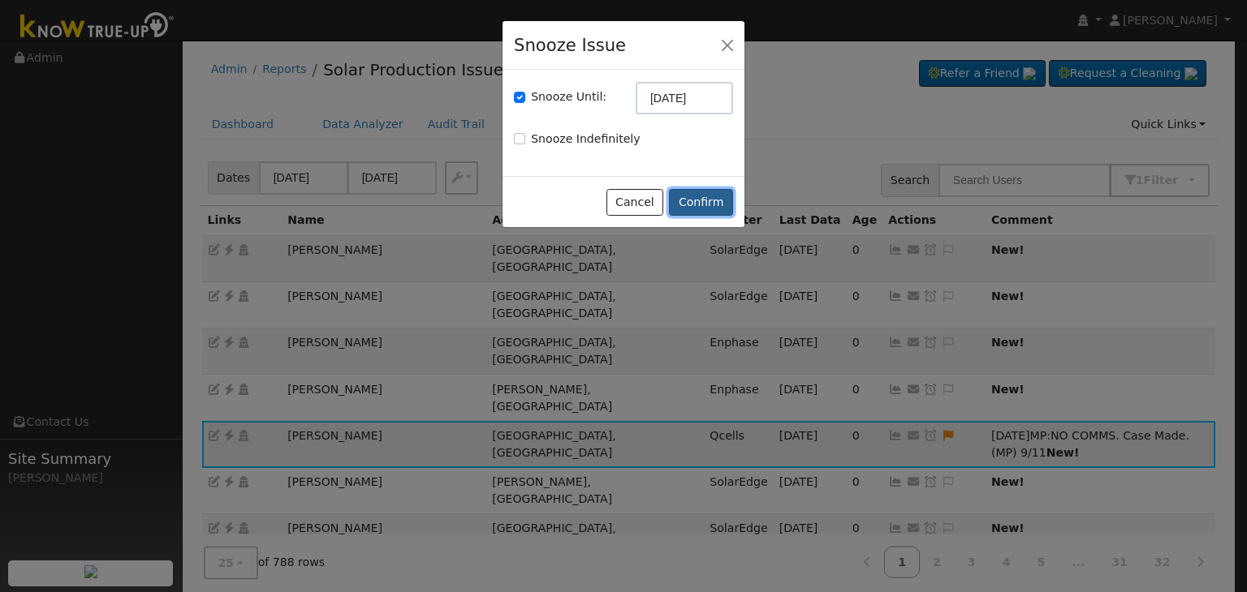
click at [704, 199] on button "Confirm" at bounding box center [701, 203] width 64 height 28
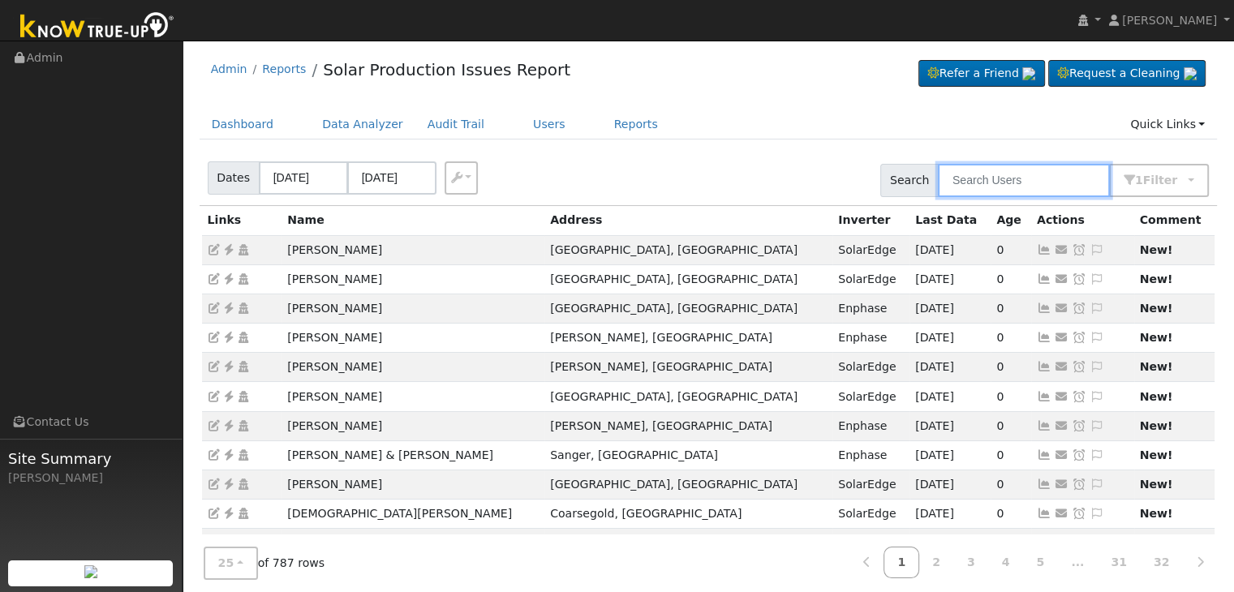
click at [993, 191] on input "text" at bounding box center [1024, 180] width 172 height 33
paste input "[PERSON_NAME] Battery"
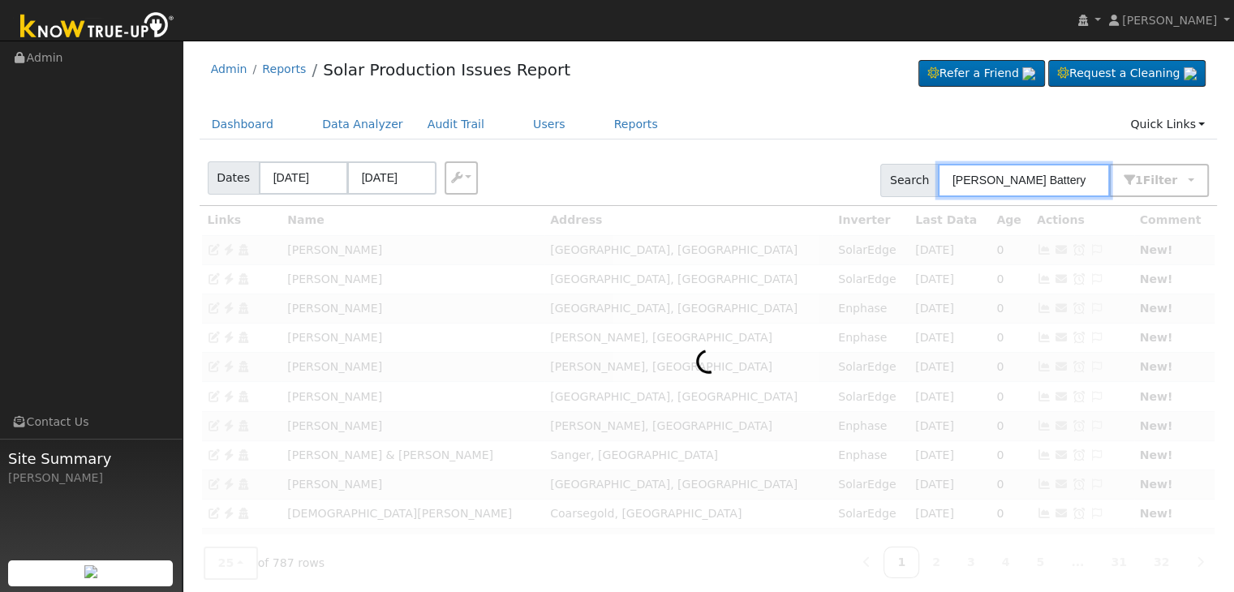
type input "[PERSON_NAME] Battery"
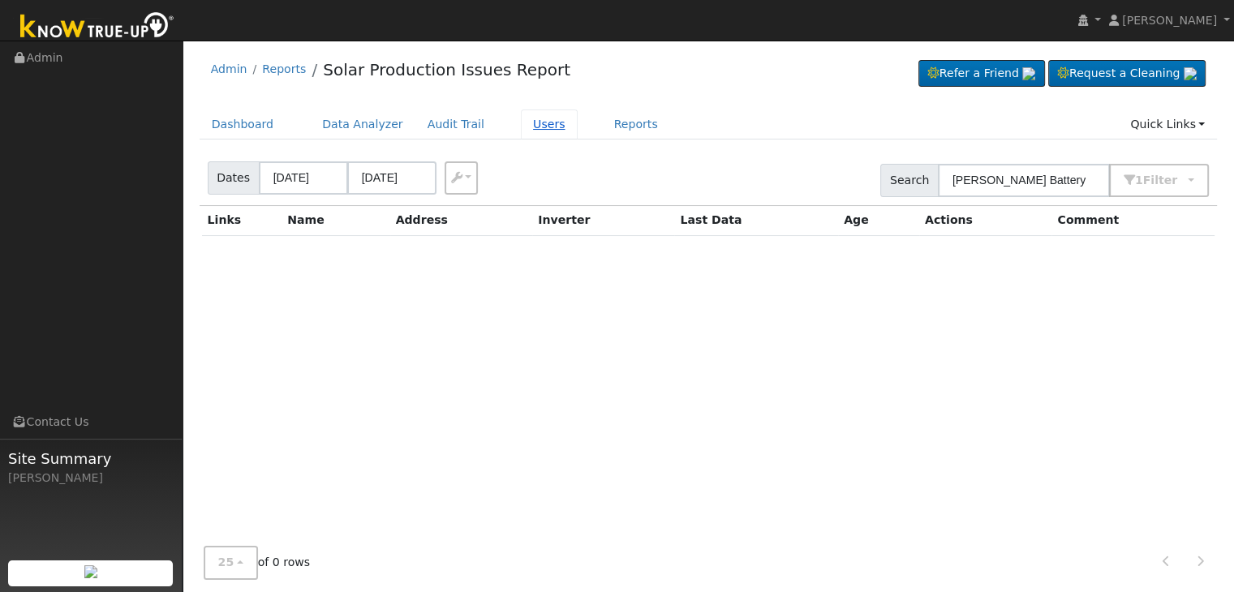
click at [528, 123] on link "Users" at bounding box center [549, 125] width 57 height 30
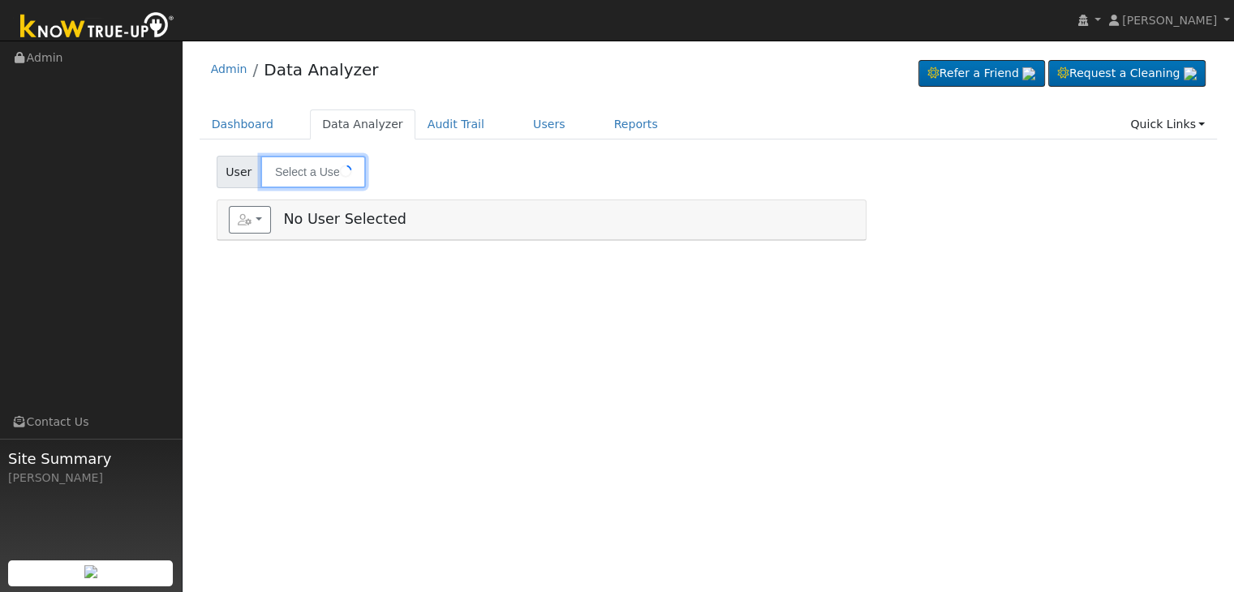
type input "[PERSON_NAME]"
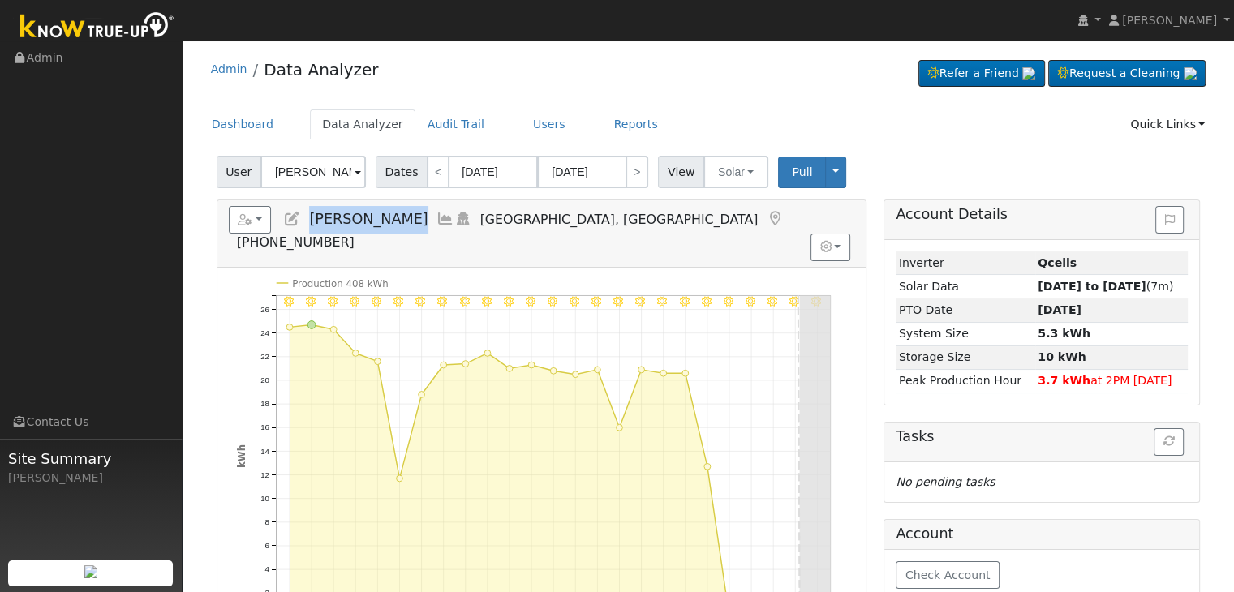
drag, startPoint x: 309, startPoint y: 215, endPoint x: 398, endPoint y: 217, distance: 89.3
click at [398, 217] on h5 "Reports Scenario Health Check Energy Audit Account Timeline User Audit Trail In…" at bounding box center [542, 228] width 626 height 45
copy span "[PERSON_NAME]"
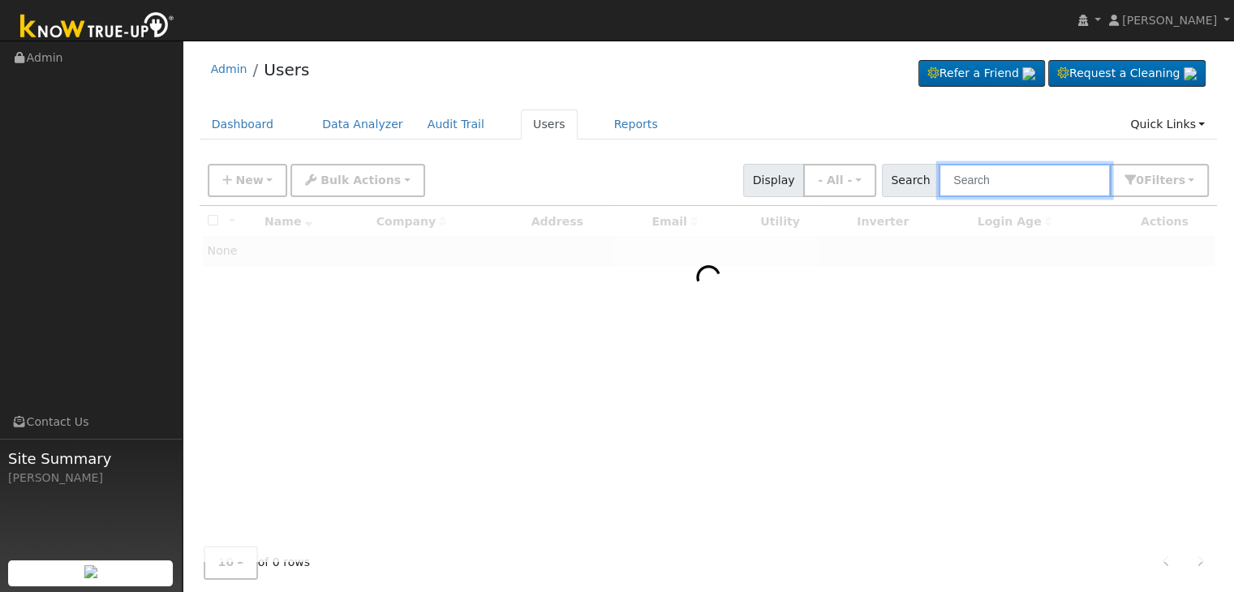
click at [980, 179] on input "text" at bounding box center [1025, 180] width 172 height 33
paste input "[PERSON_NAME] Battery"
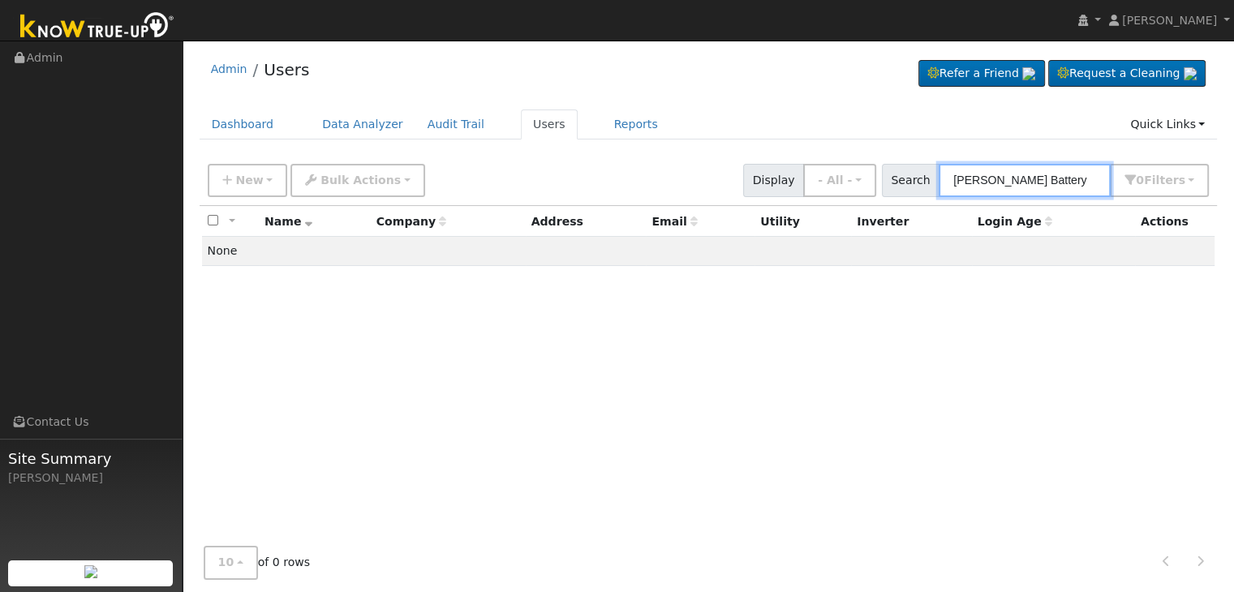
click at [1041, 186] on input "[PERSON_NAME] Battery" at bounding box center [1025, 180] width 172 height 33
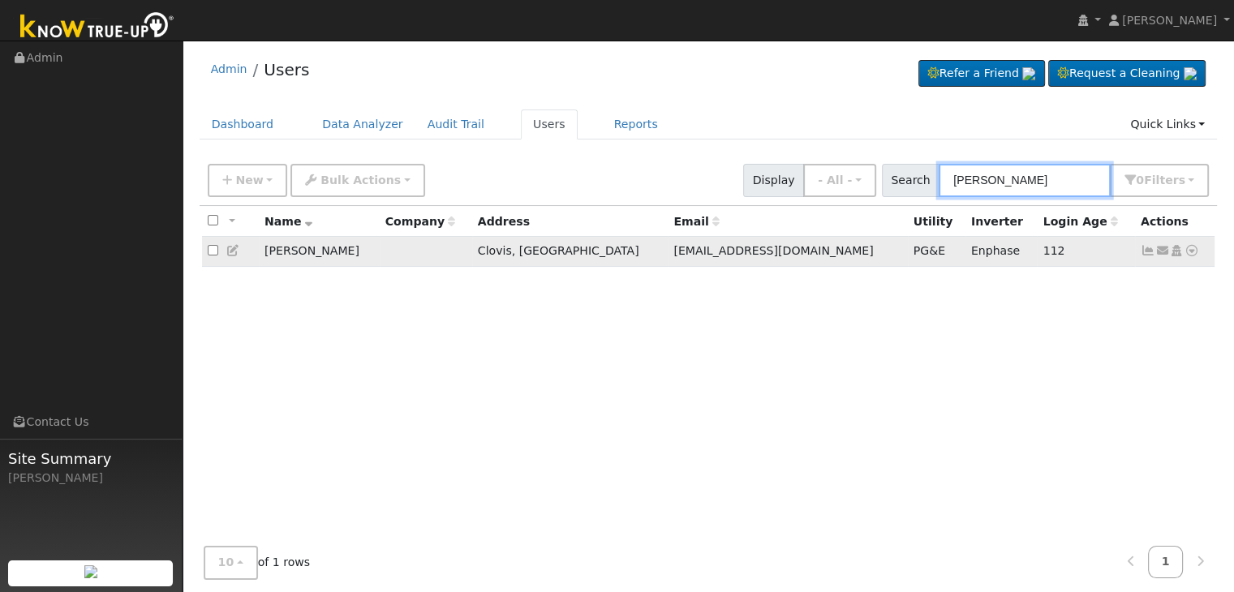
type input "[PERSON_NAME]"
click at [1150, 256] on icon at bounding box center [1148, 250] width 15 height 11
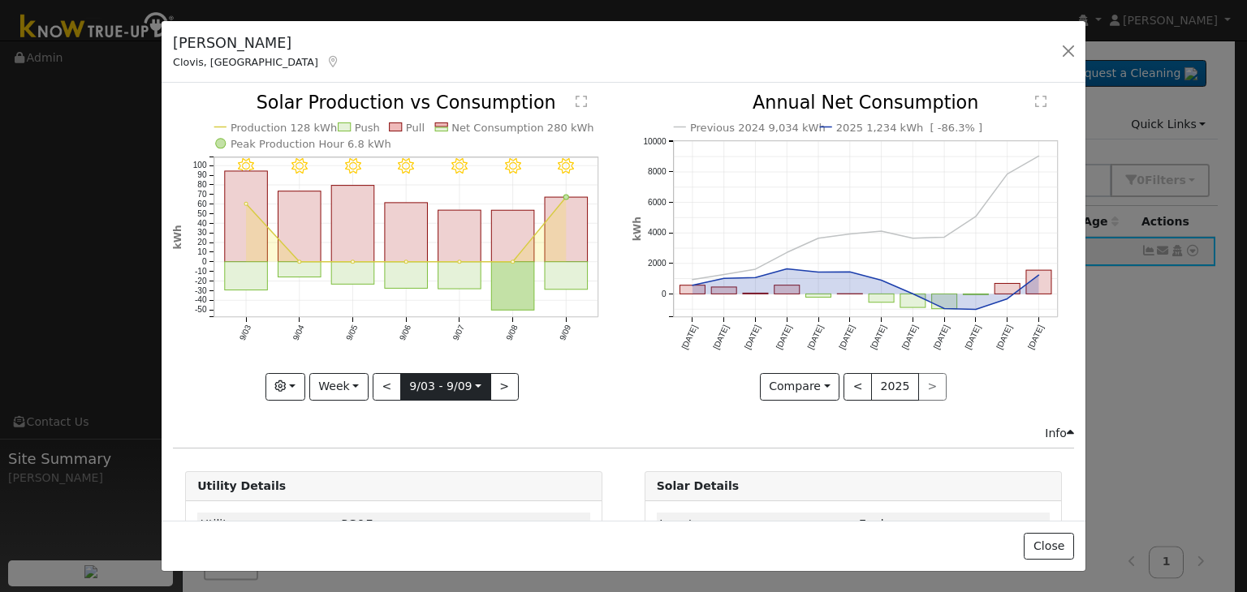
click at [441, 380] on input "[DATE]" at bounding box center [445, 387] width 89 height 26
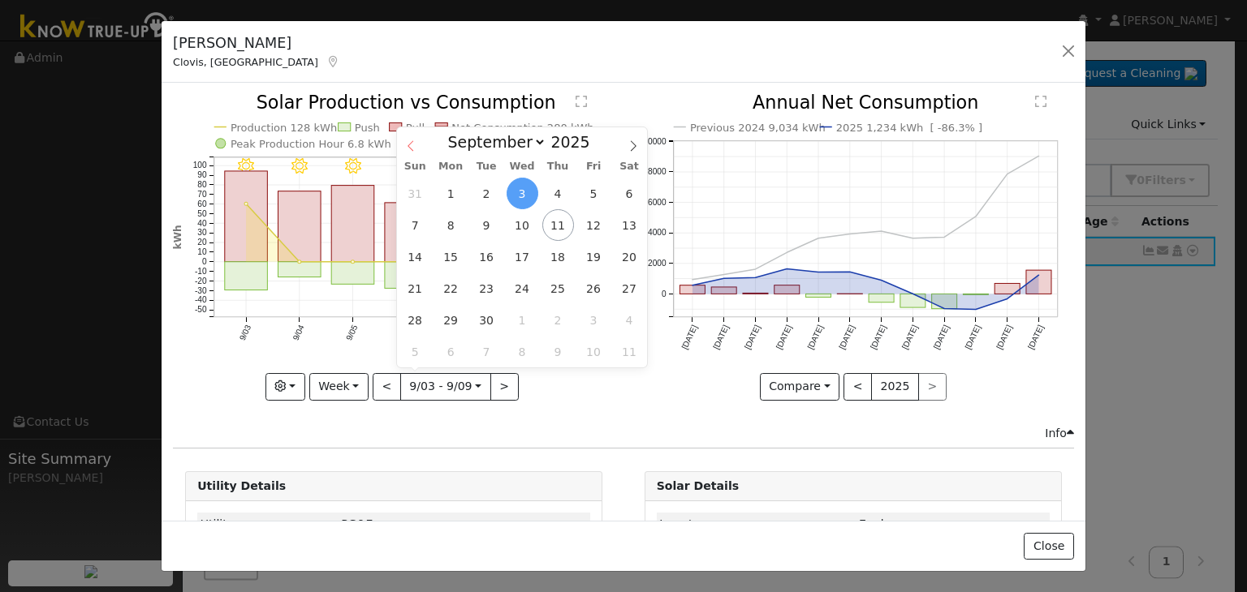
click at [410, 150] on icon at bounding box center [410, 145] width 11 height 11
click at [409, 149] on icon at bounding box center [410, 145] width 6 height 11
click at [408, 147] on icon at bounding box center [410, 145] width 6 height 11
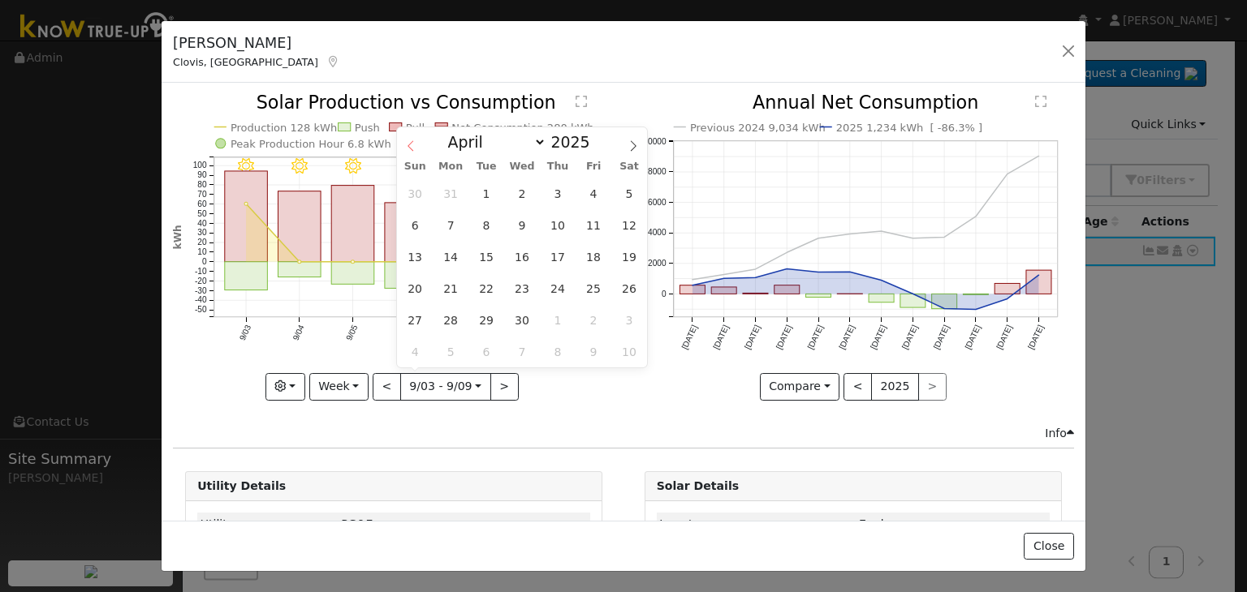
click at [407, 145] on icon at bounding box center [410, 145] width 11 height 11
select select "2"
click at [565, 264] on span "13" at bounding box center [558, 257] width 32 height 32
type input "[DATE]"
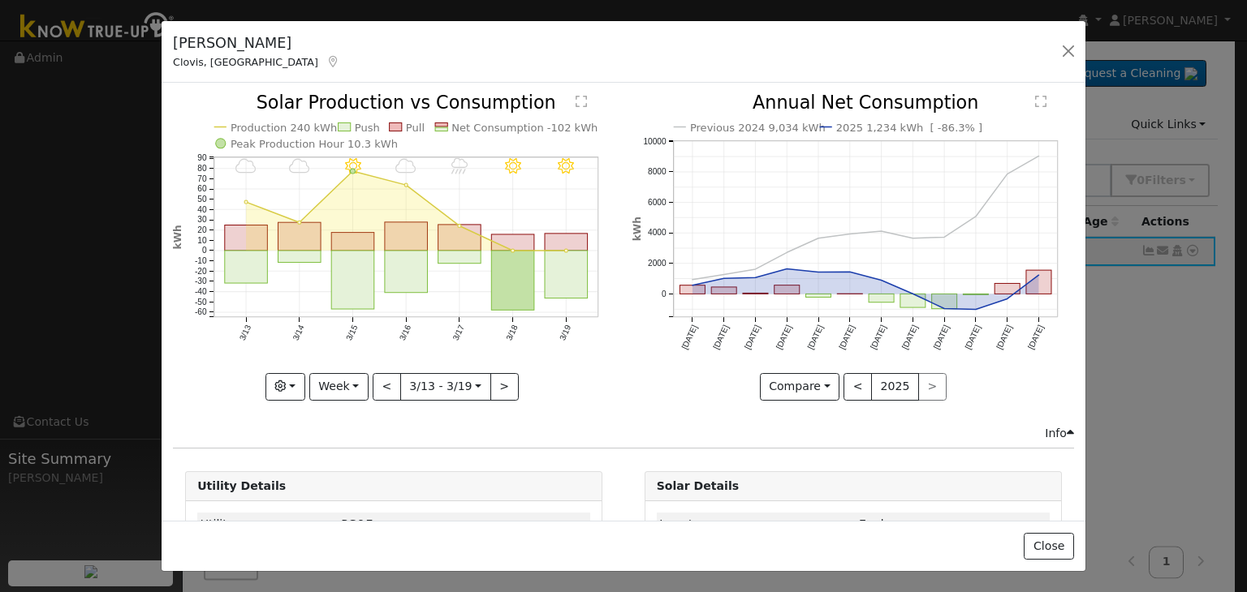
click at [656, 401] on div "Previous 2024 9,034 kWh 2025 1,234 kWh [ -86.3% ] [DATE] Oct '[DATE] Dec '[DATE…" at bounding box center [852, 259] width 459 height 330
click at [1058, 50] on button "button" at bounding box center [1068, 51] width 23 height 23
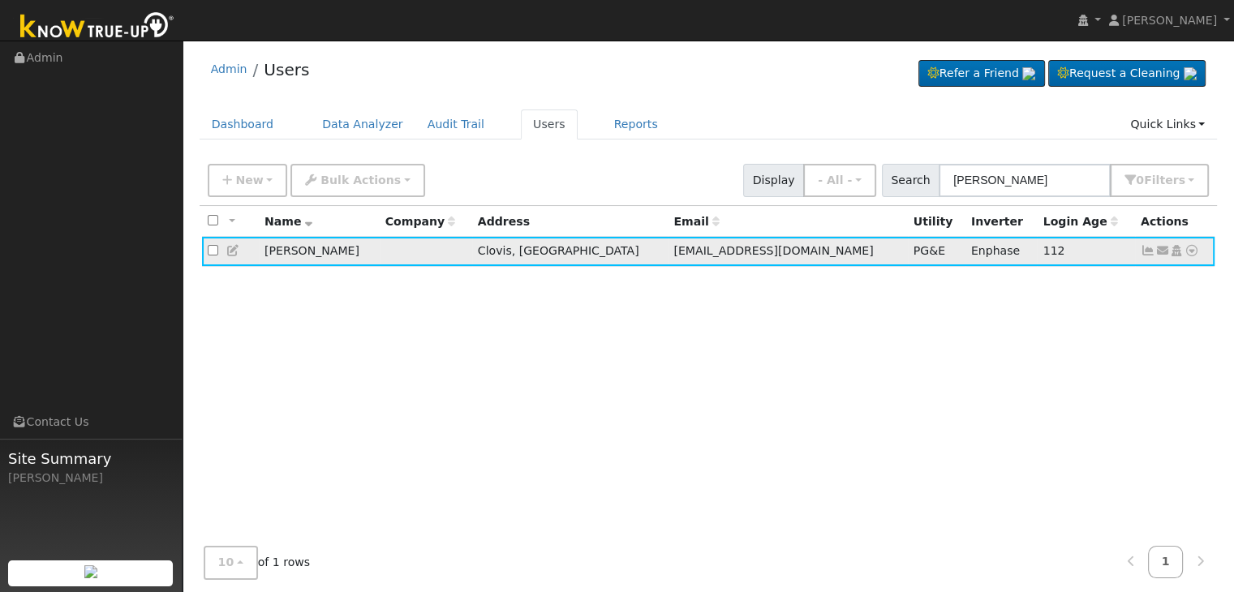
click at [1147, 255] on icon at bounding box center [1148, 250] width 15 height 11
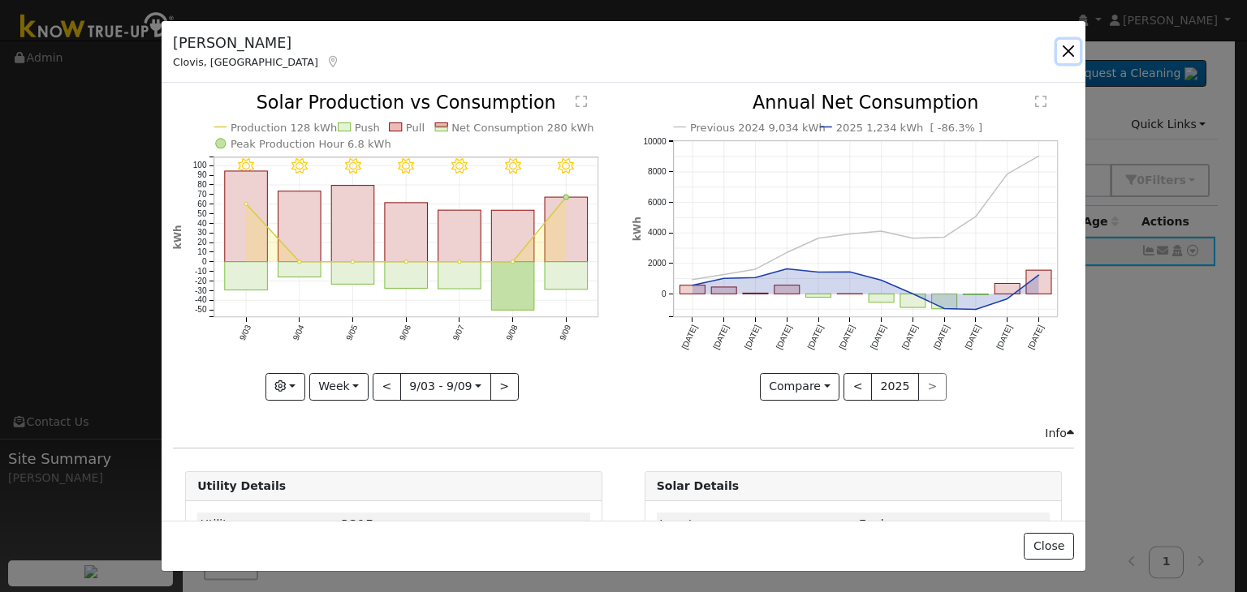
click at [1062, 54] on button "button" at bounding box center [1068, 51] width 23 height 23
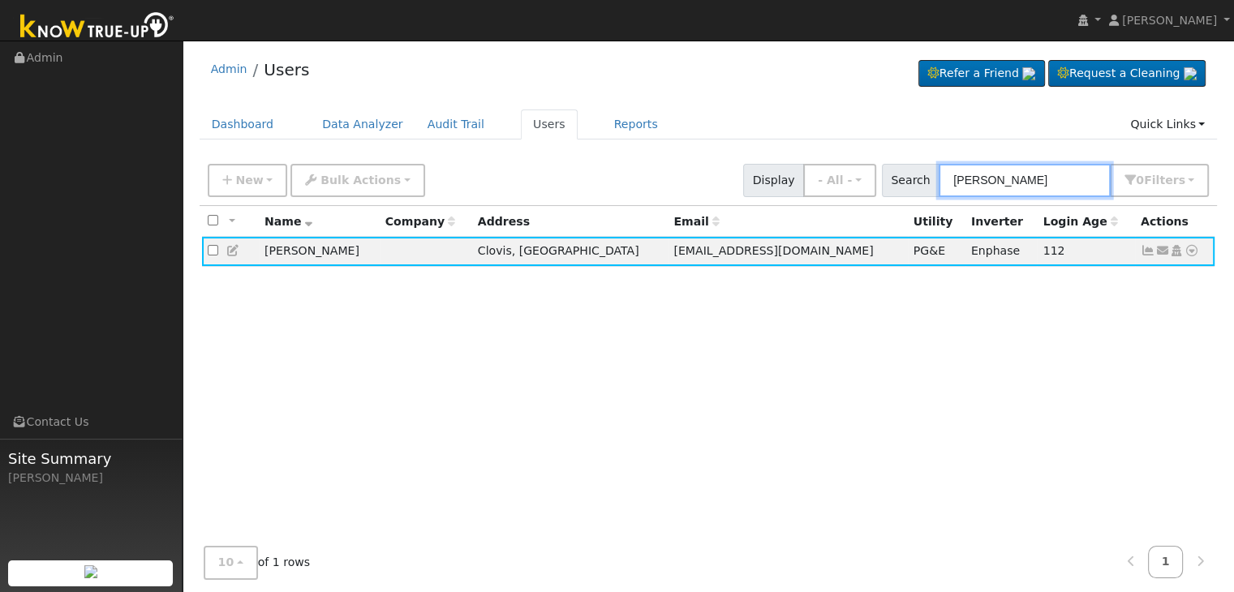
click at [992, 178] on input "[PERSON_NAME]" at bounding box center [1025, 180] width 172 height 33
click at [993, 179] on input "[PERSON_NAME]" at bounding box center [1025, 180] width 172 height 33
paste input "[PERSON_NAME] and [PERSON_NAME]"
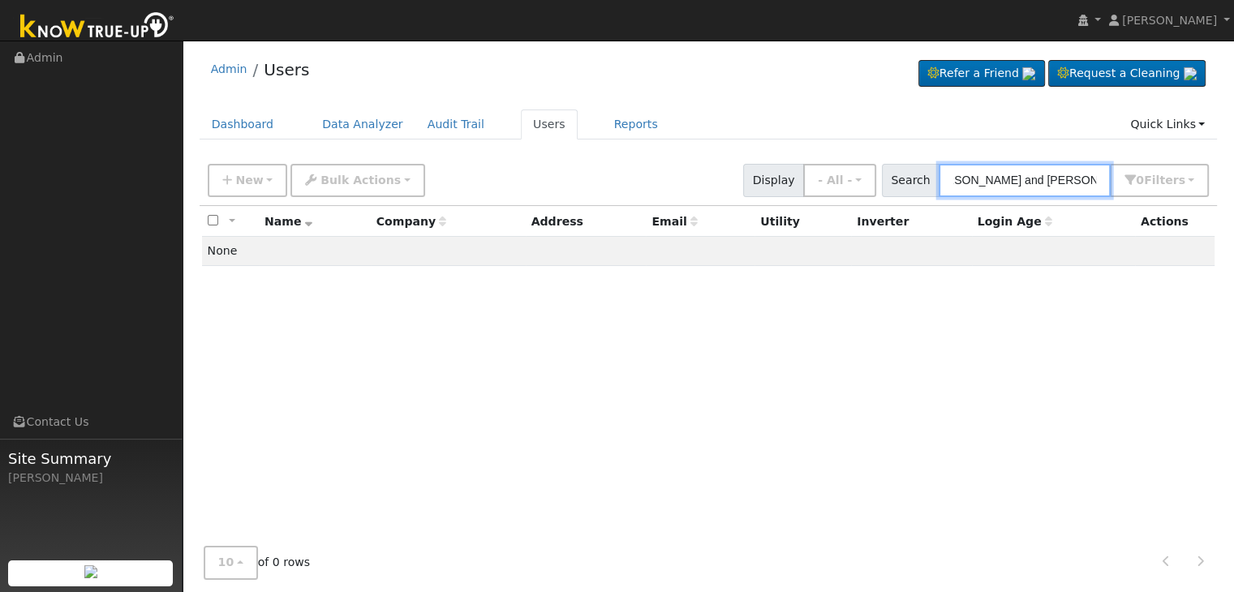
scroll to position [0, 32]
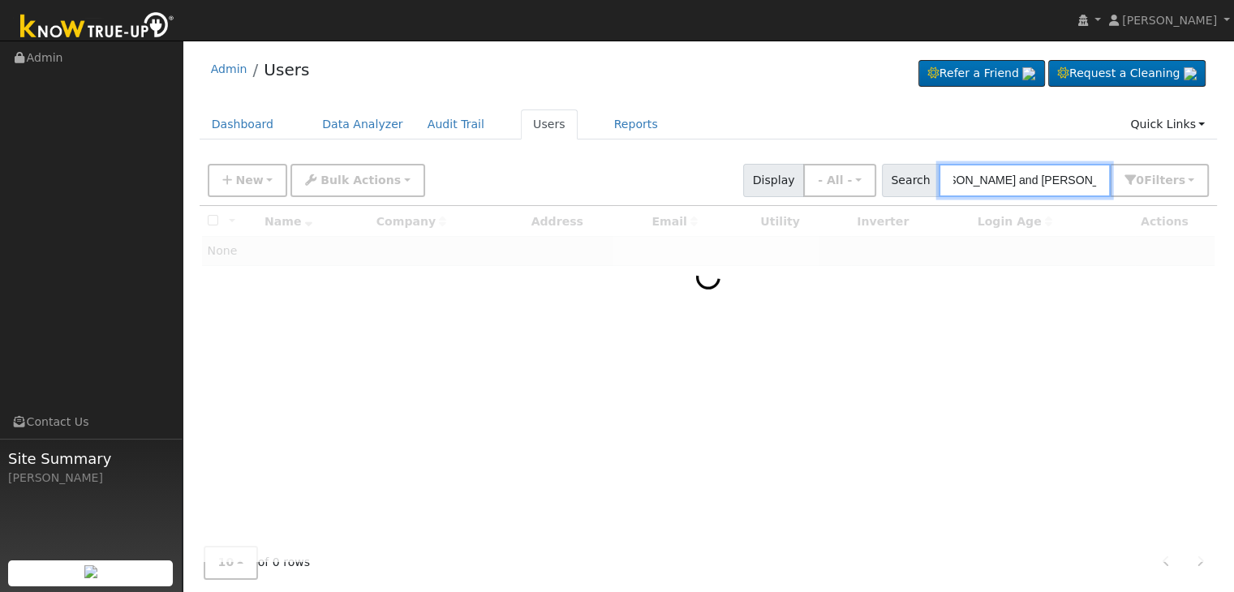
click at [1027, 176] on input "[PERSON_NAME] and [PERSON_NAME]" at bounding box center [1025, 180] width 172 height 33
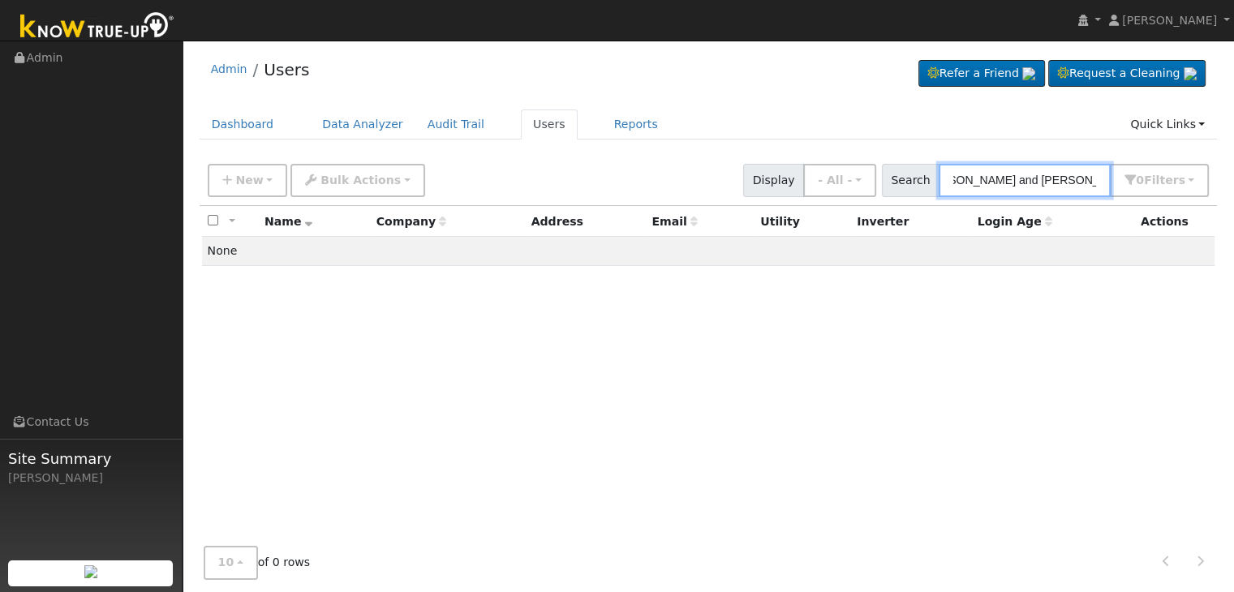
click at [1027, 176] on input "[PERSON_NAME] and [PERSON_NAME]" at bounding box center [1025, 180] width 172 height 33
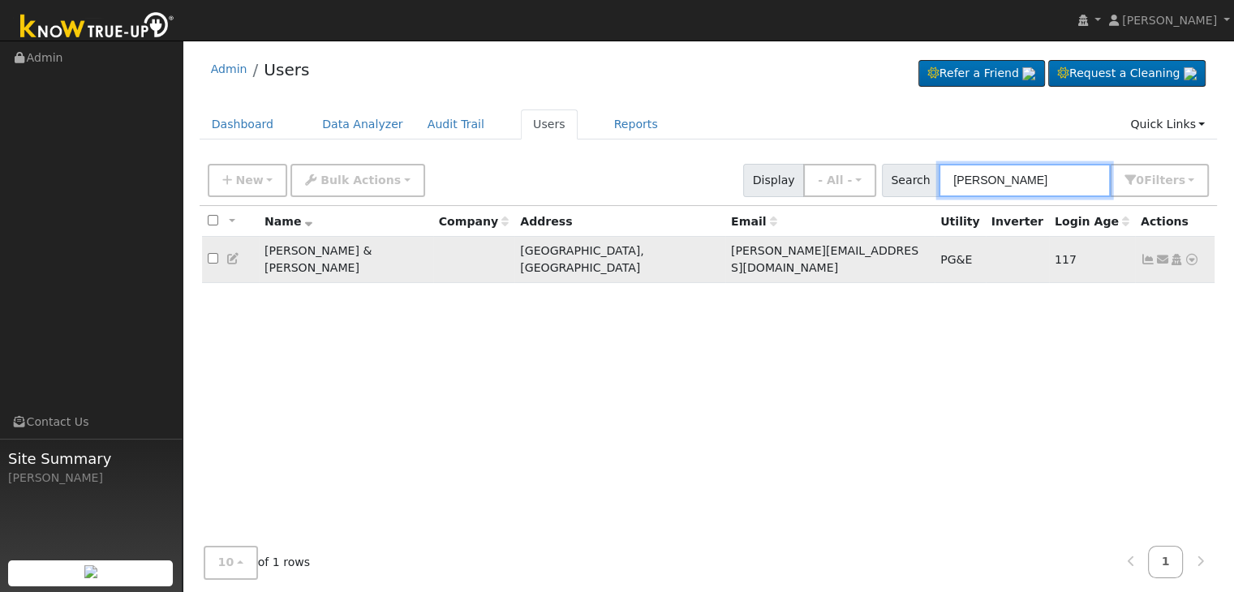
type input "[PERSON_NAME]"
click at [1147, 254] on icon at bounding box center [1148, 259] width 15 height 11
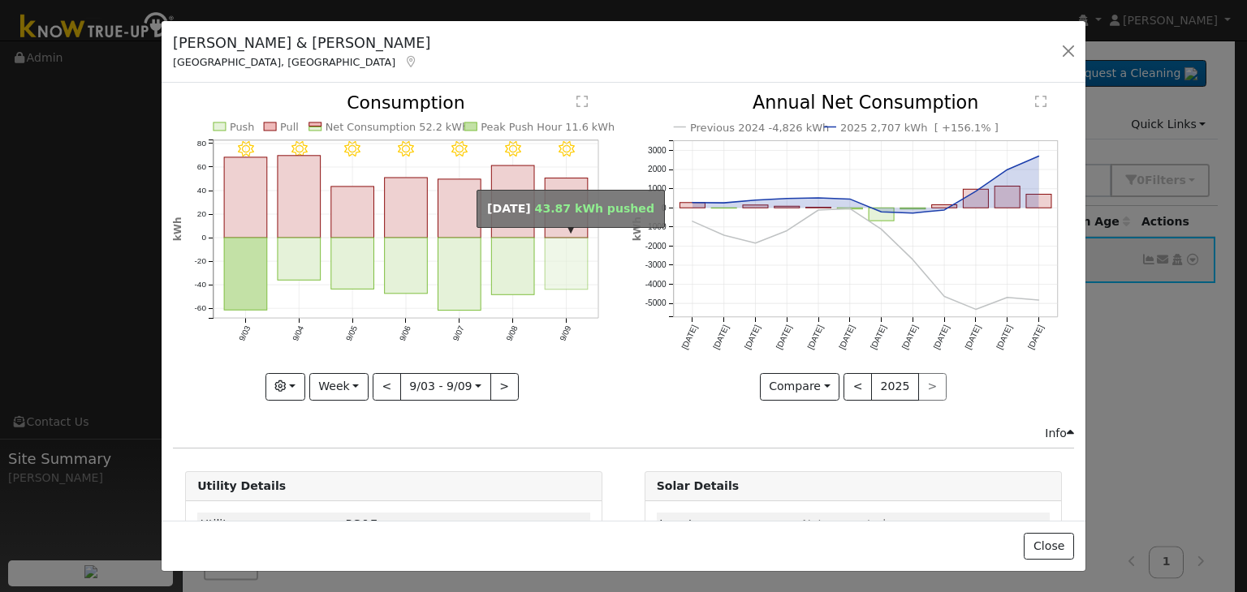
click at [561, 281] on rect "onclick=""" at bounding box center [566, 265] width 43 height 52
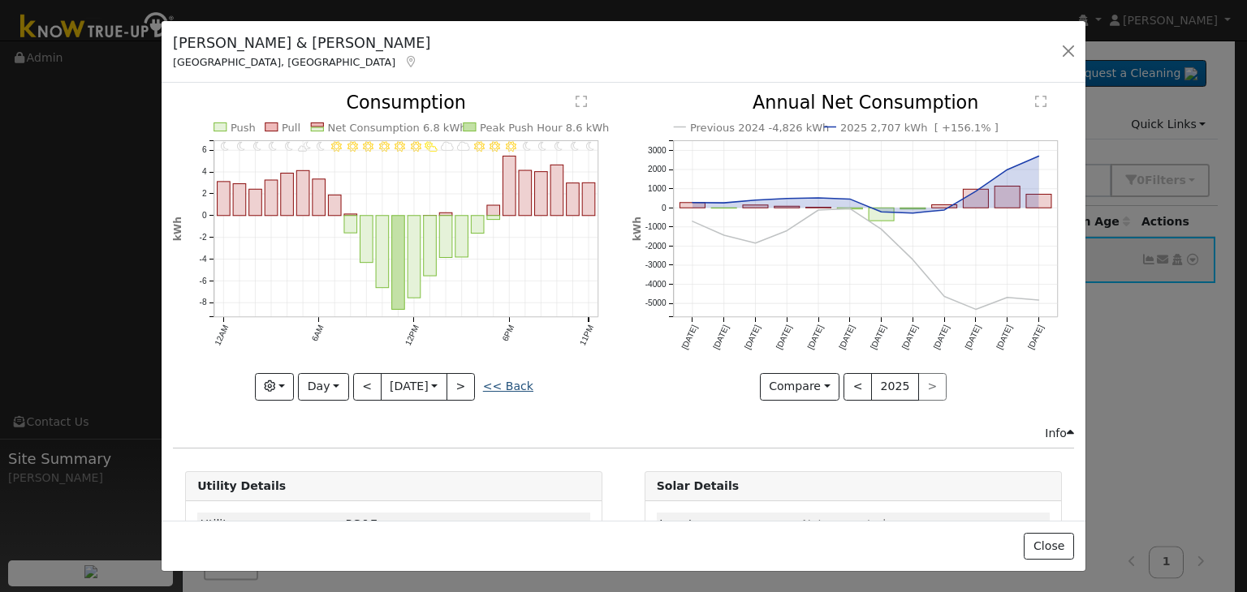
click at [516, 380] on link "<< Back" at bounding box center [508, 386] width 50 height 13
type input "[DATE]"
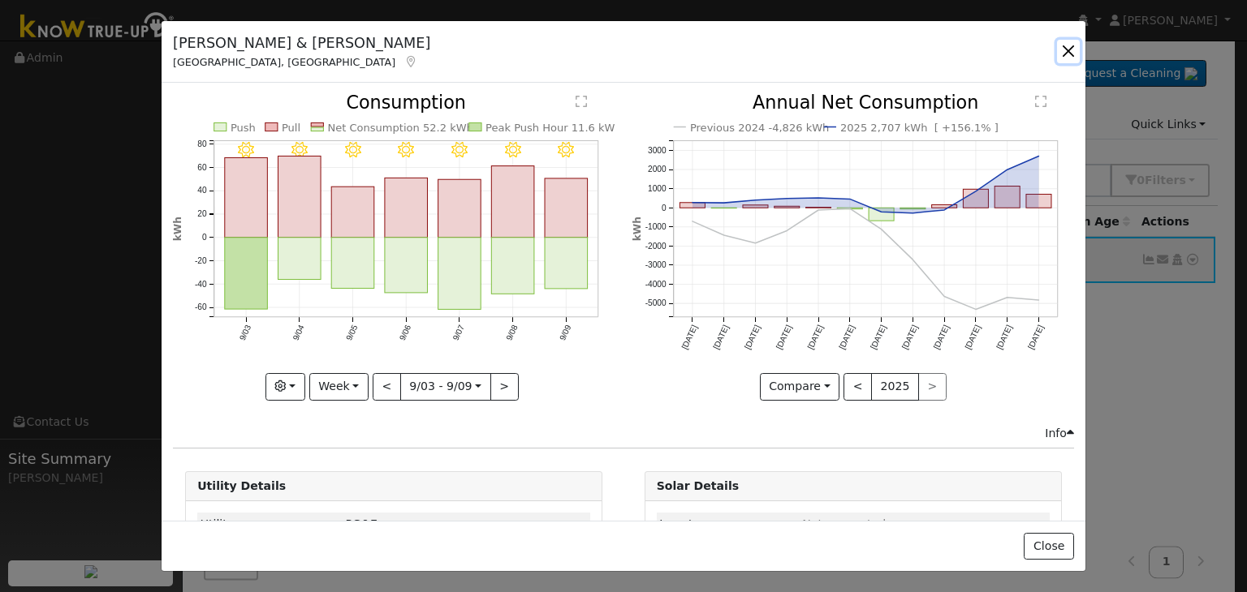
click at [1066, 50] on button "button" at bounding box center [1068, 51] width 23 height 23
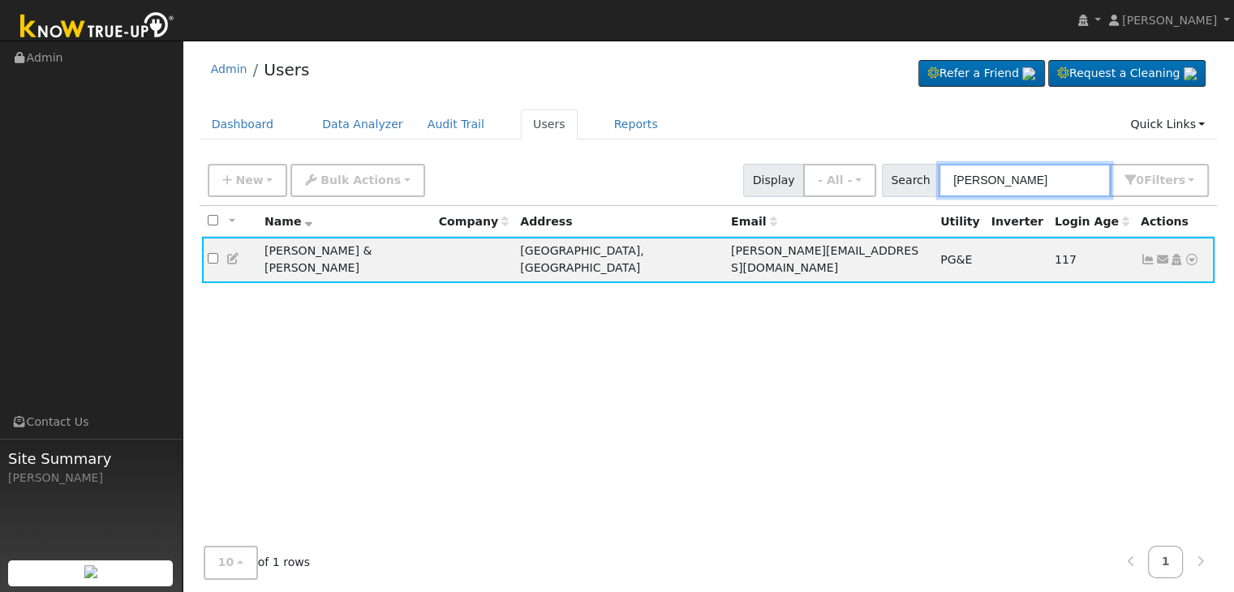
click at [980, 187] on input "[PERSON_NAME]" at bounding box center [1025, 180] width 172 height 33
click at [980, 186] on input "[PERSON_NAME]" at bounding box center [1025, 180] width 172 height 33
paste input "[PERSON_NAME] - [STREET_ADDRESS]"
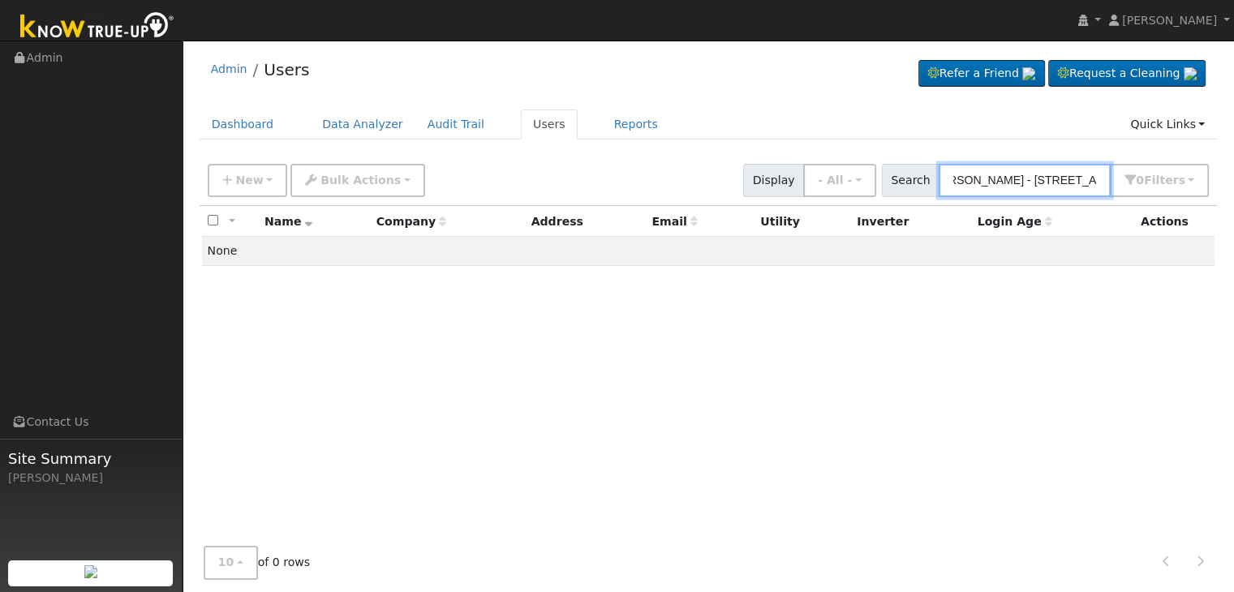
click at [1005, 194] on input "[PERSON_NAME] - [STREET_ADDRESS]" at bounding box center [1025, 180] width 172 height 33
click at [1003, 192] on input "[PERSON_NAME] - [STREET_ADDRESS]" at bounding box center [1025, 180] width 172 height 33
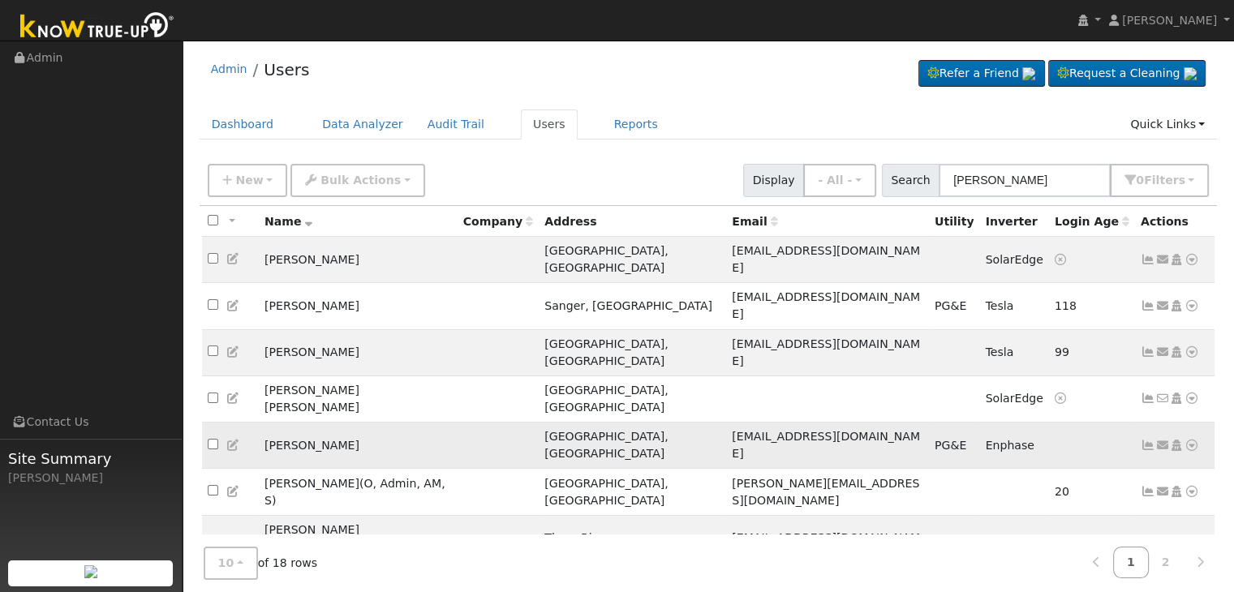
click at [1146, 440] on icon at bounding box center [1148, 445] width 15 height 11
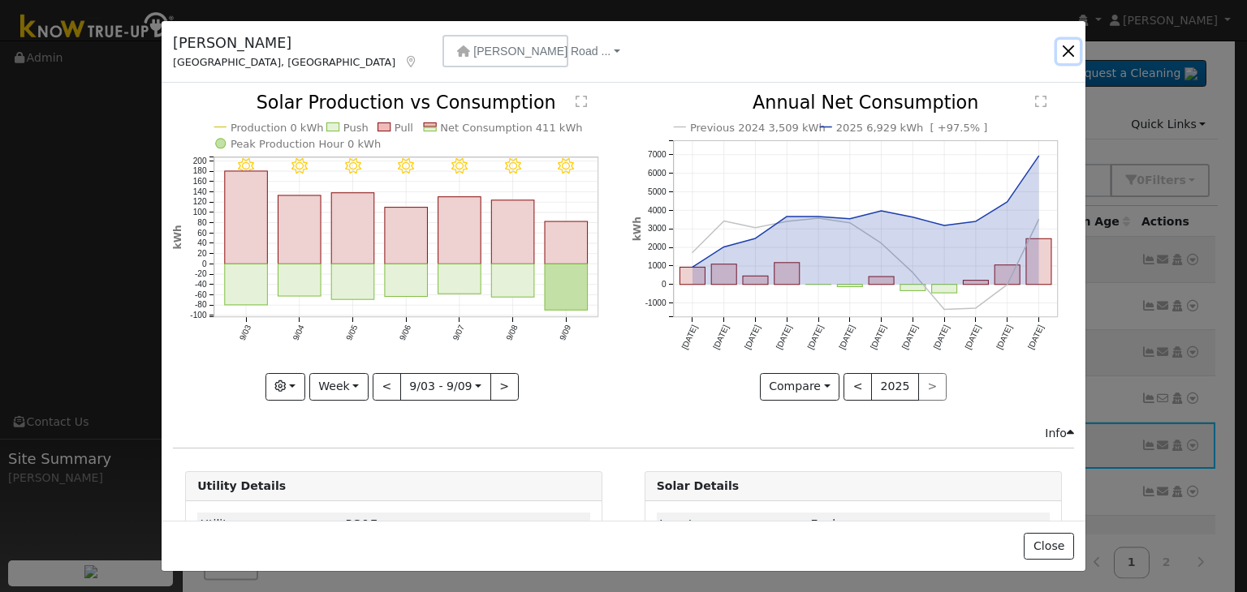
click at [1063, 54] on button "button" at bounding box center [1068, 51] width 23 height 23
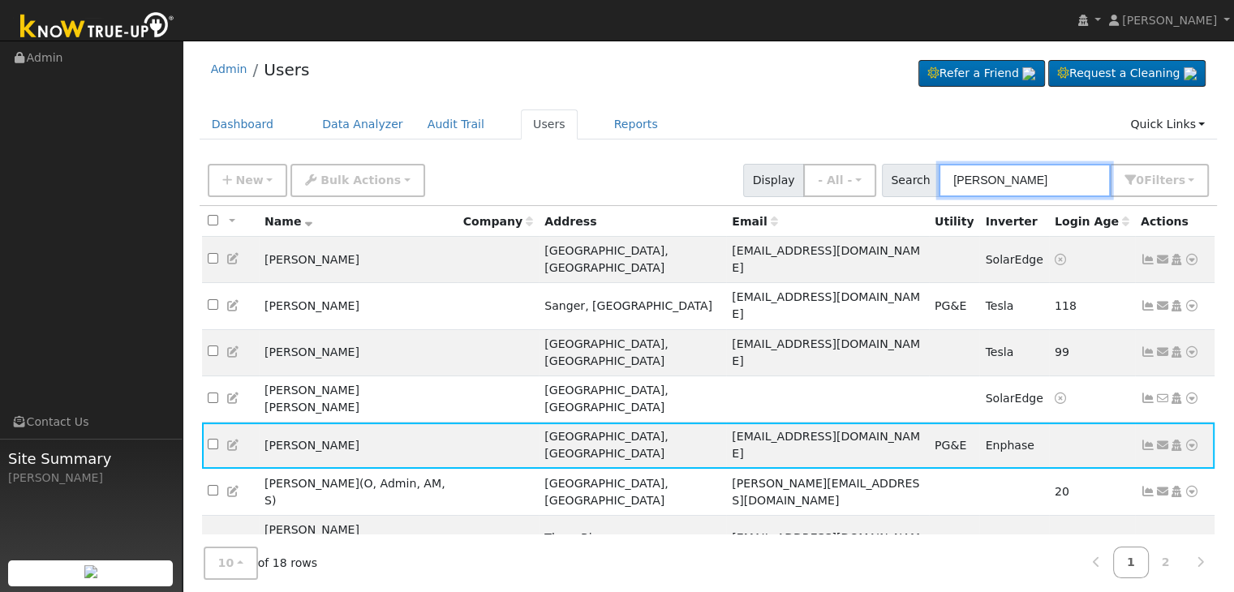
click at [975, 174] on input "[PERSON_NAME]" at bounding box center [1025, 180] width 172 height 33
paste input "[PERSON_NAME]"
type input "[PERSON_NAME]"
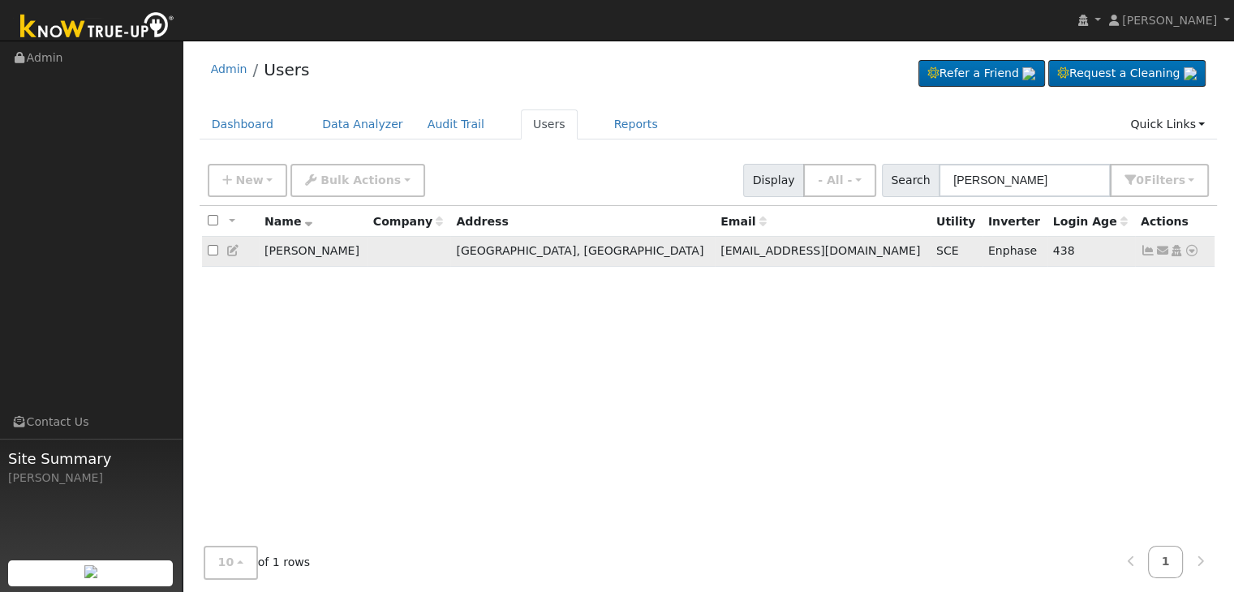
click at [1145, 251] on icon at bounding box center [1148, 250] width 15 height 11
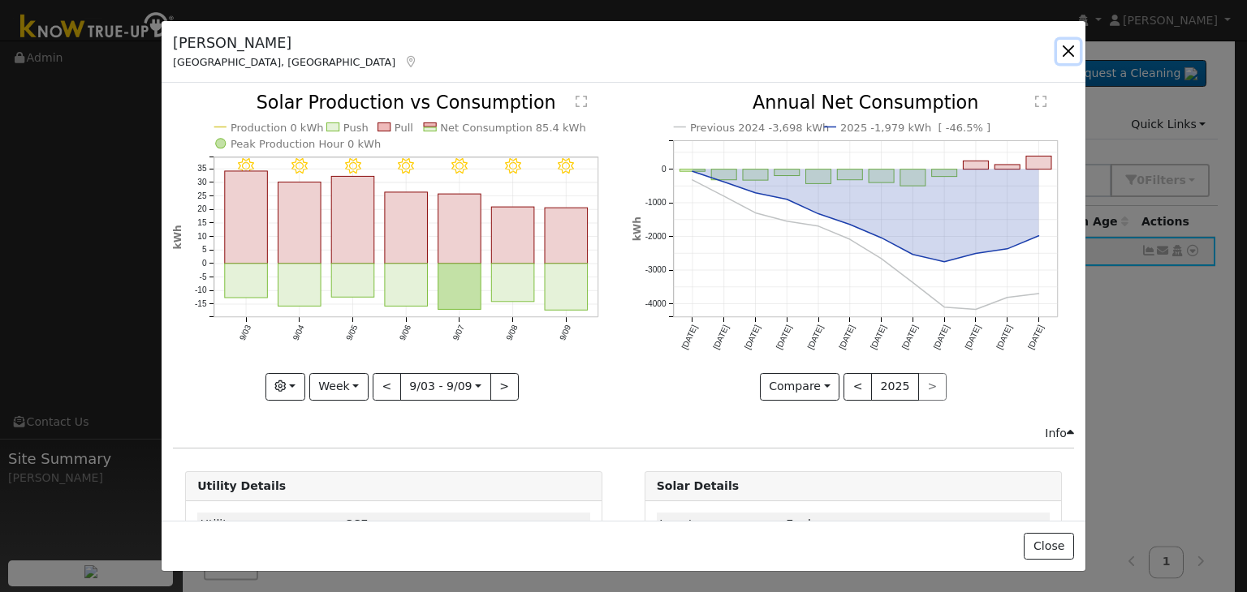
click at [1064, 53] on button "button" at bounding box center [1068, 51] width 23 height 23
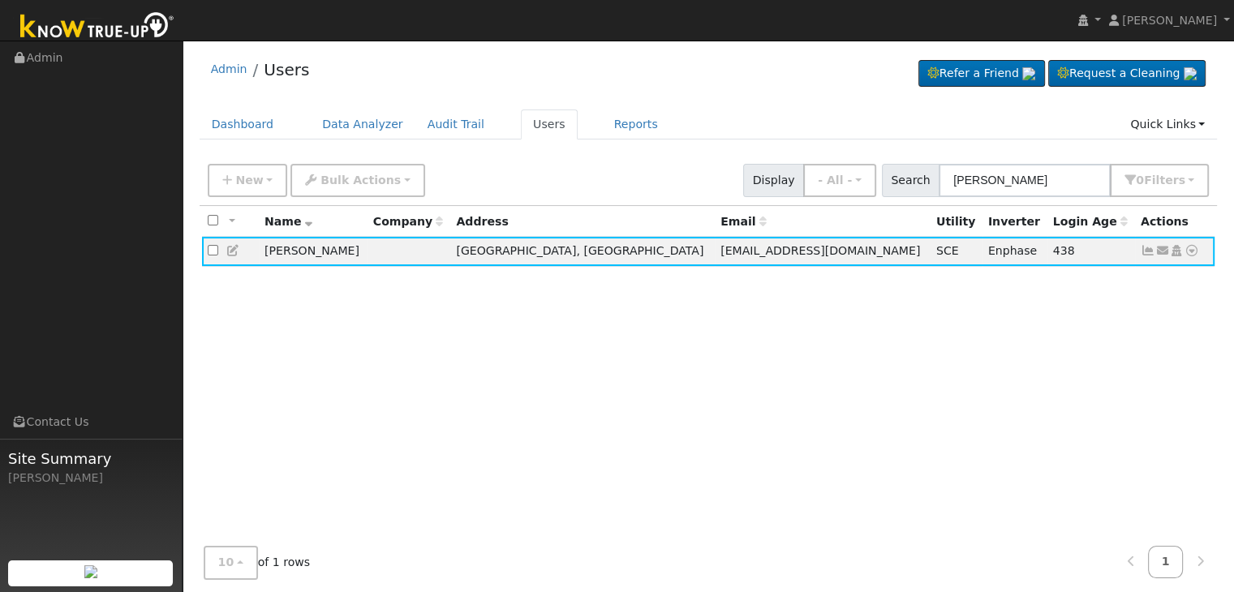
click at [429, 331] on div "All None All on page None on page Name Company Address Email Utility Inverter L…" at bounding box center [709, 383] width 1019 height 355
click at [1151, 253] on icon at bounding box center [1148, 250] width 15 height 11
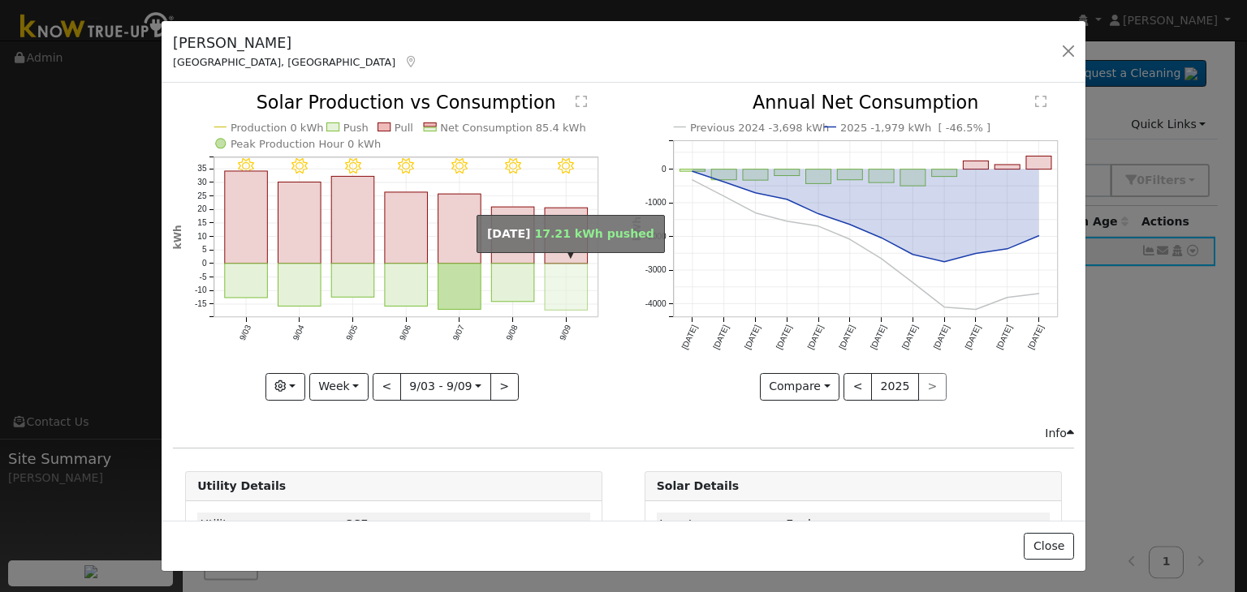
click at [554, 303] on rect "onclick=""" at bounding box center [566, 287] width 43 height 46
type input "[DATE]"
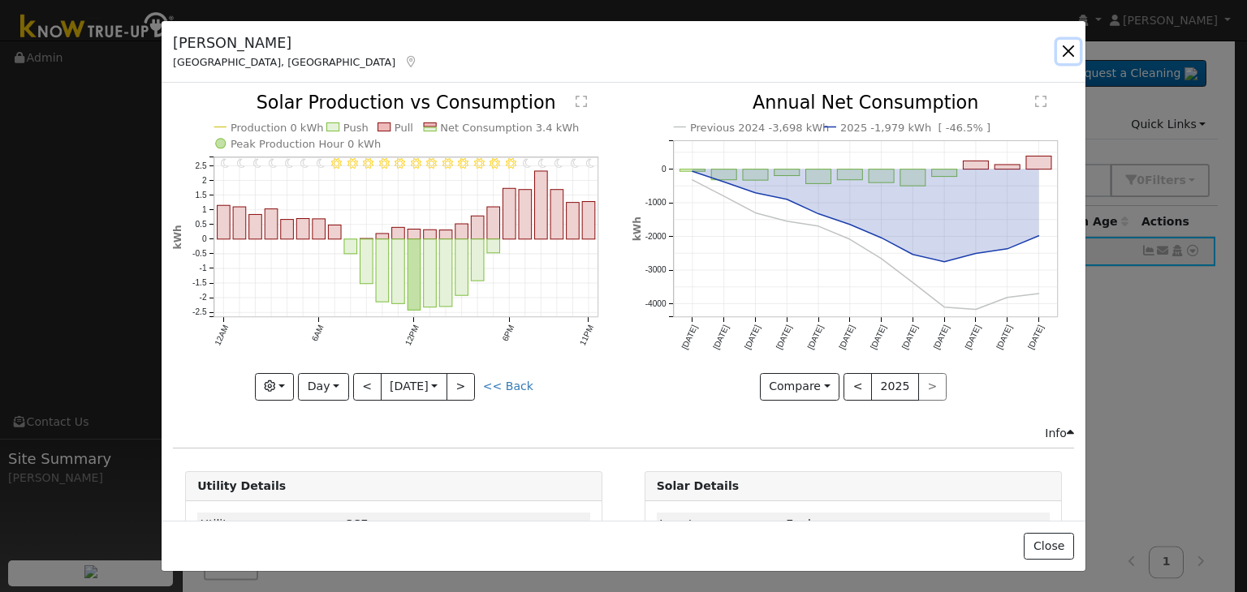
click at [1065, 43] on button "button" at bounding box center [1068, 51] width 23 height 23
